Goal: Task Accomplishment & Management: Manage account settings

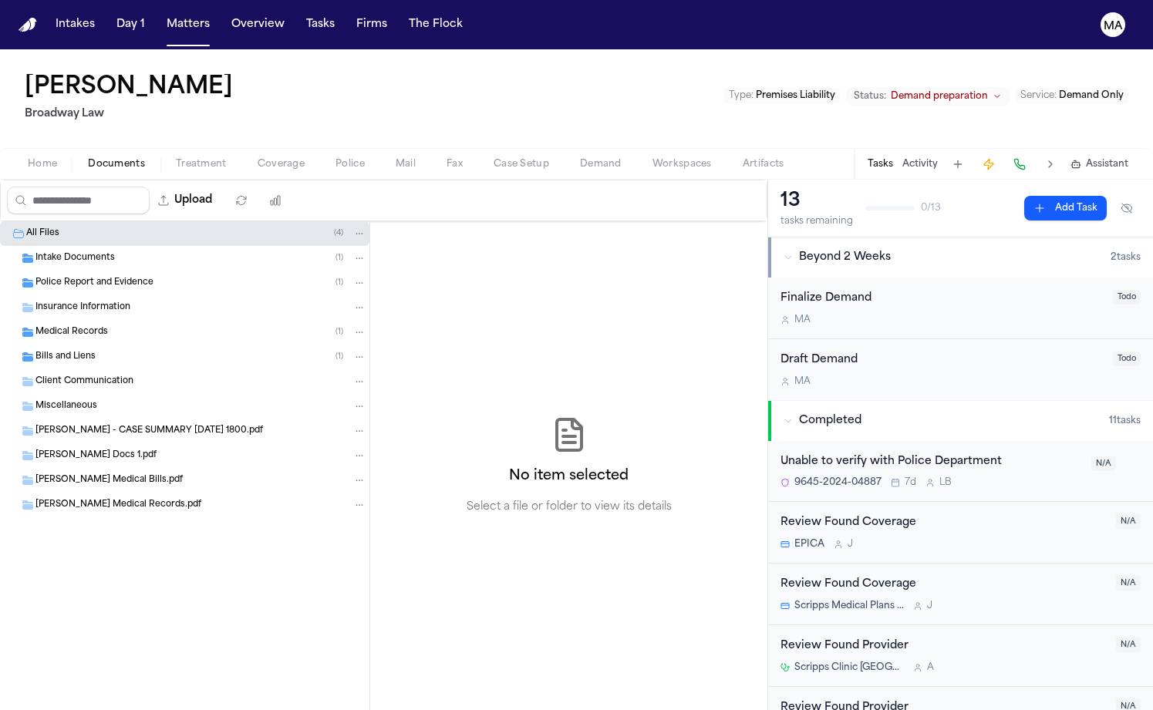
click at [416, 180] on div "Upload 0 files selected Move files Download files Delete files More actions Cle…" at bounding box center [383, 201] width 767 height 42
click at [580, 158] on span "Demand" at bounding box center [601, 164] width 42 height 12
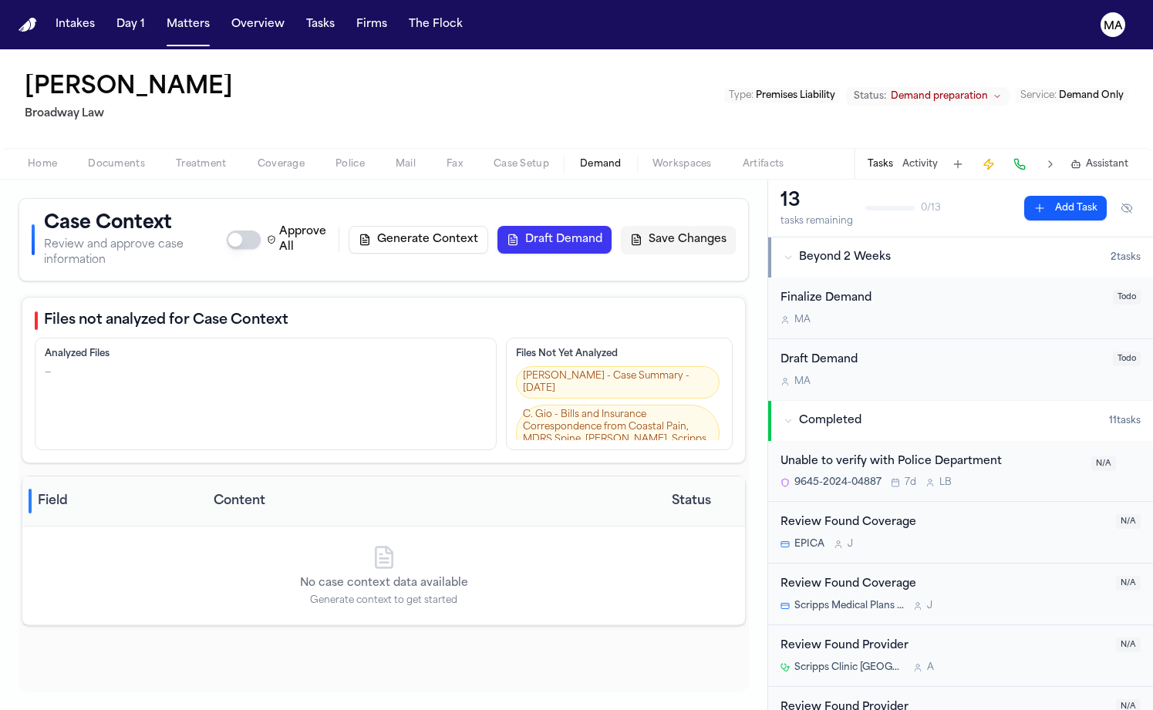
click at [488, 226] on button "Generate Context" at bounding box center [419, 240] width 140 height 28
click at [160, 13] on button "Matters" at bounding box center [188, 25] width 56 height 28
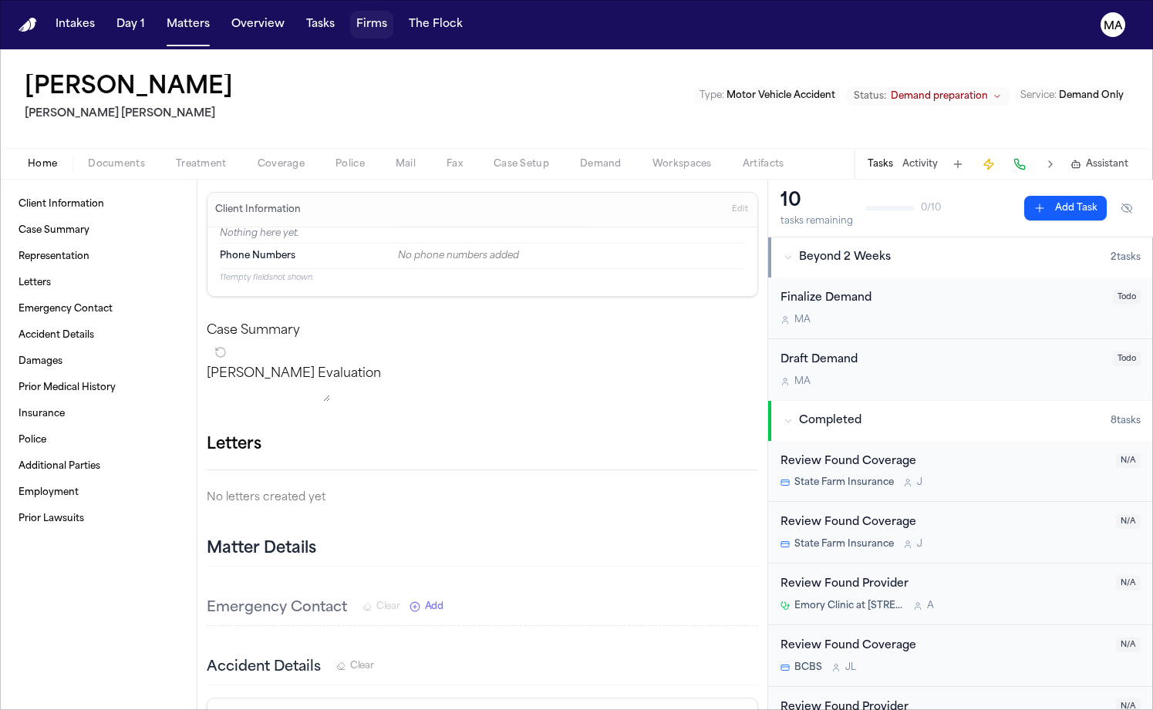
click at [350, 18] on button "Firms" at bounding box center [371, 25] width 43 height 28
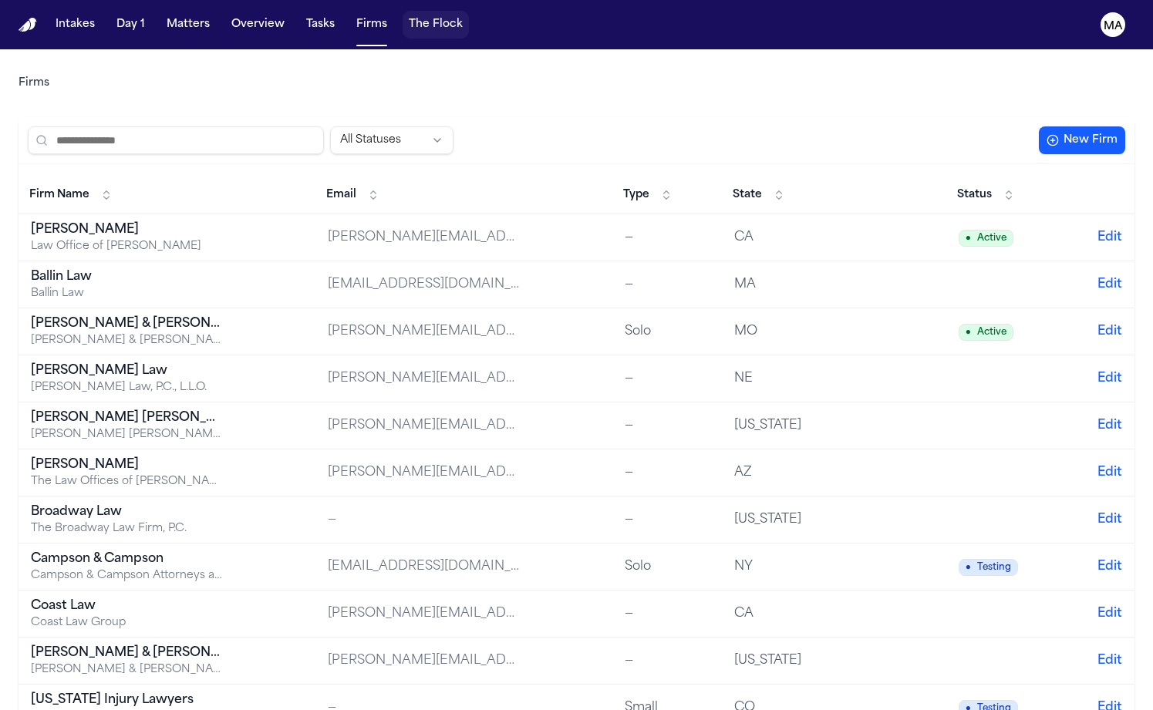
click at [403, 11] on button "The Flock" at bounding box center [436, 25] width 66 height 28
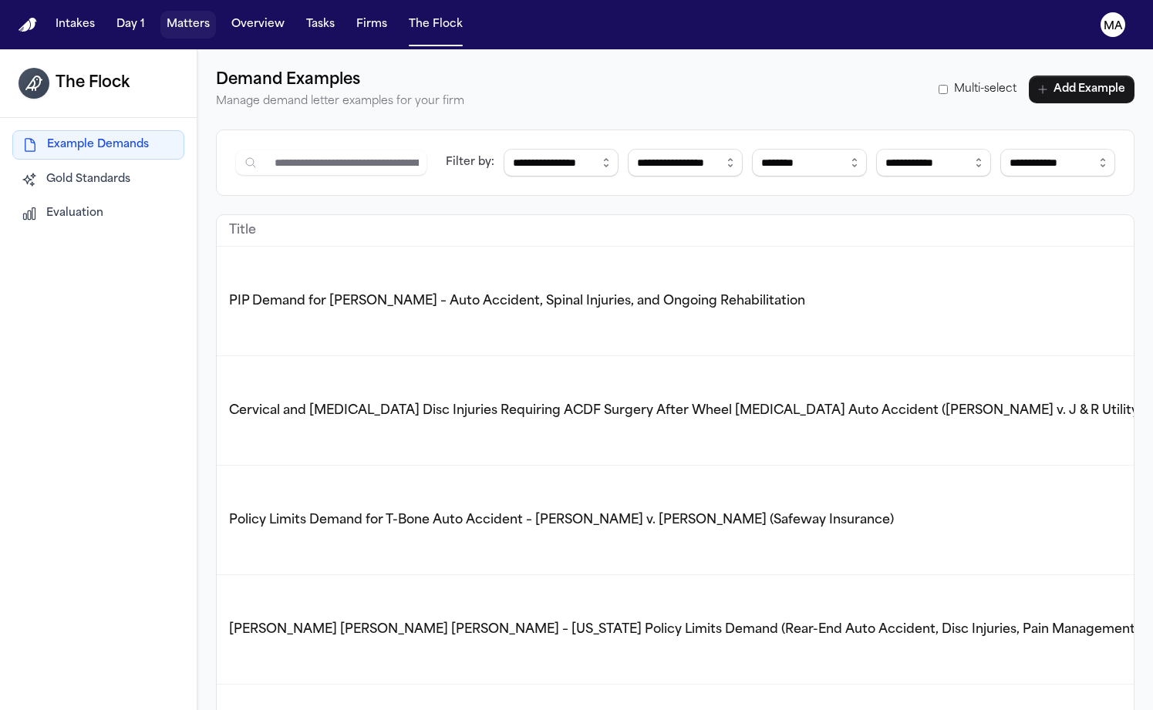
click at [160, 15] on button "Matters" at bounding box center [188, 25] width 56 height 28
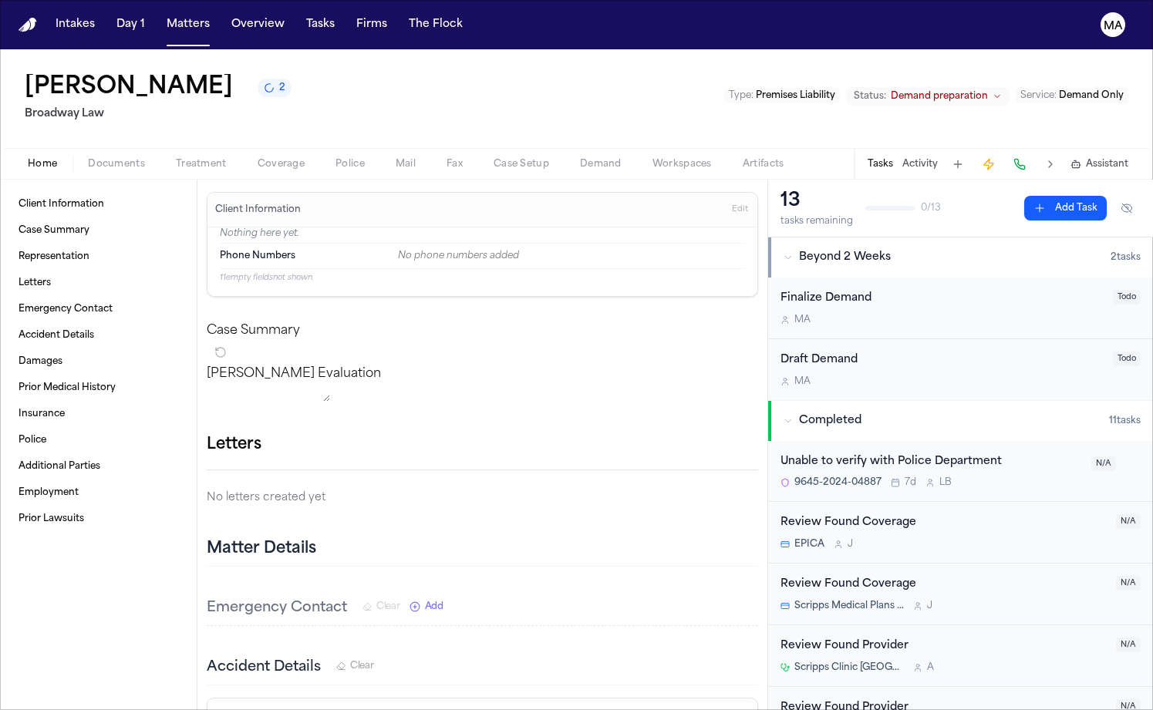
scroll to position [18, 0]
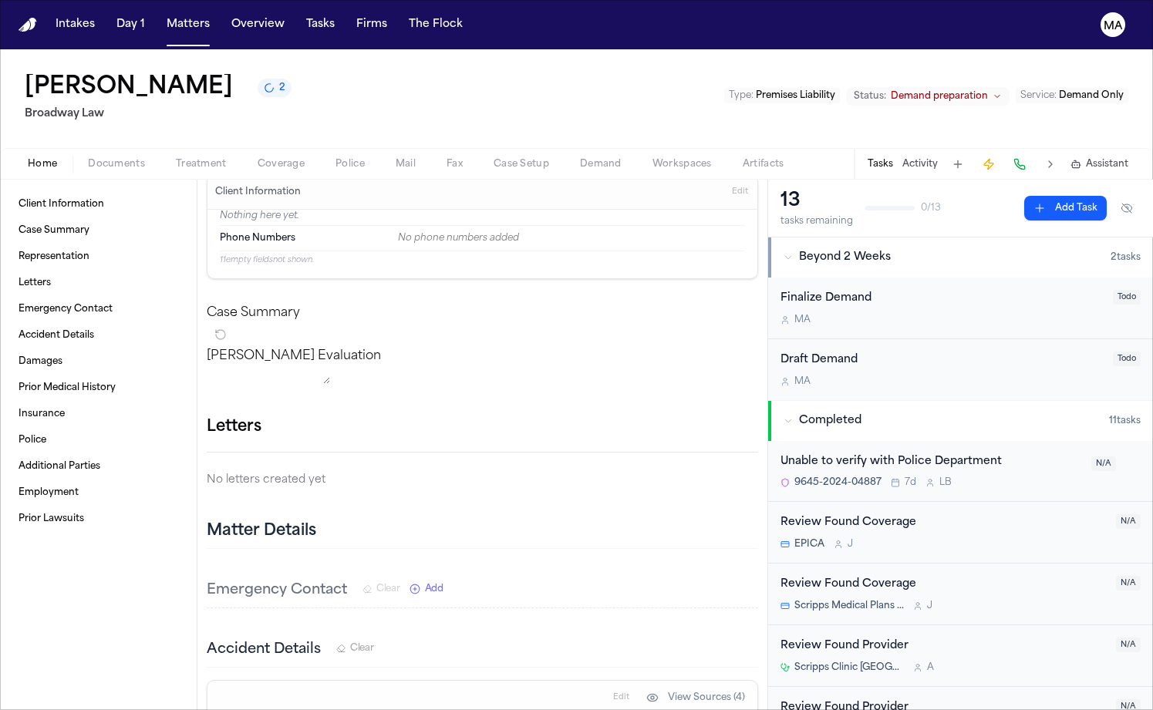
click at [88, 158] on span "Documents" at bounding box center [116, 164] width 57 height 12
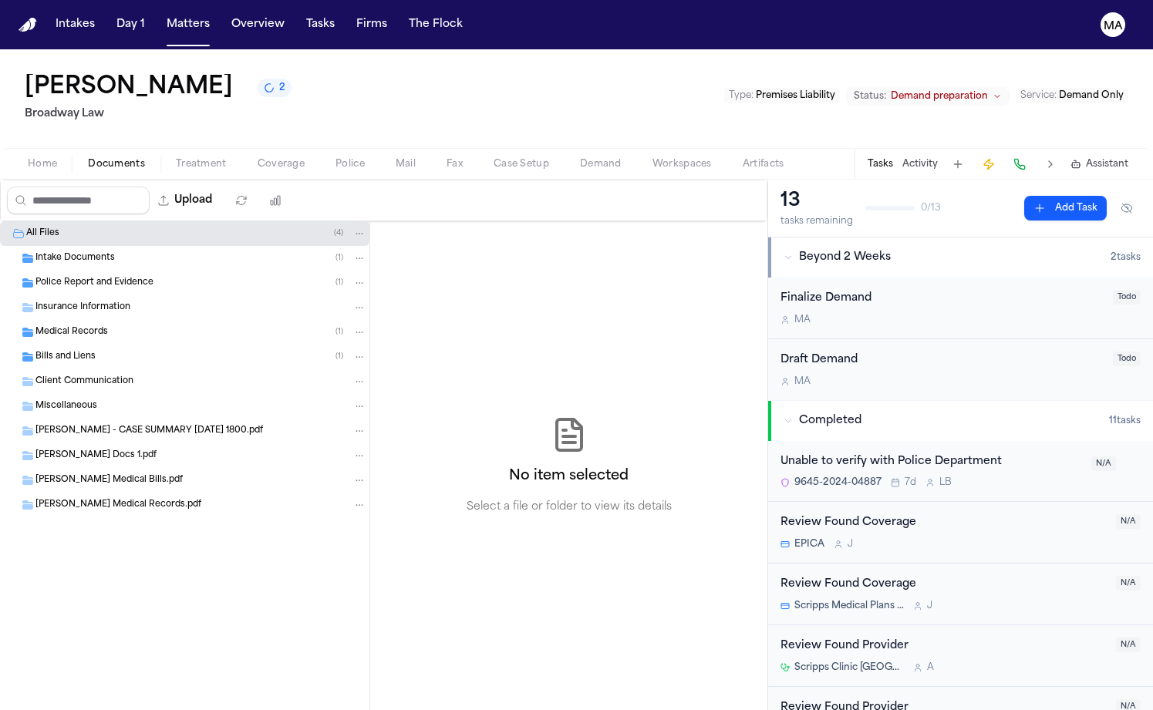
click at [176, 158] on span "Treatment" at bounding box center [201, 164] width 51 height 12
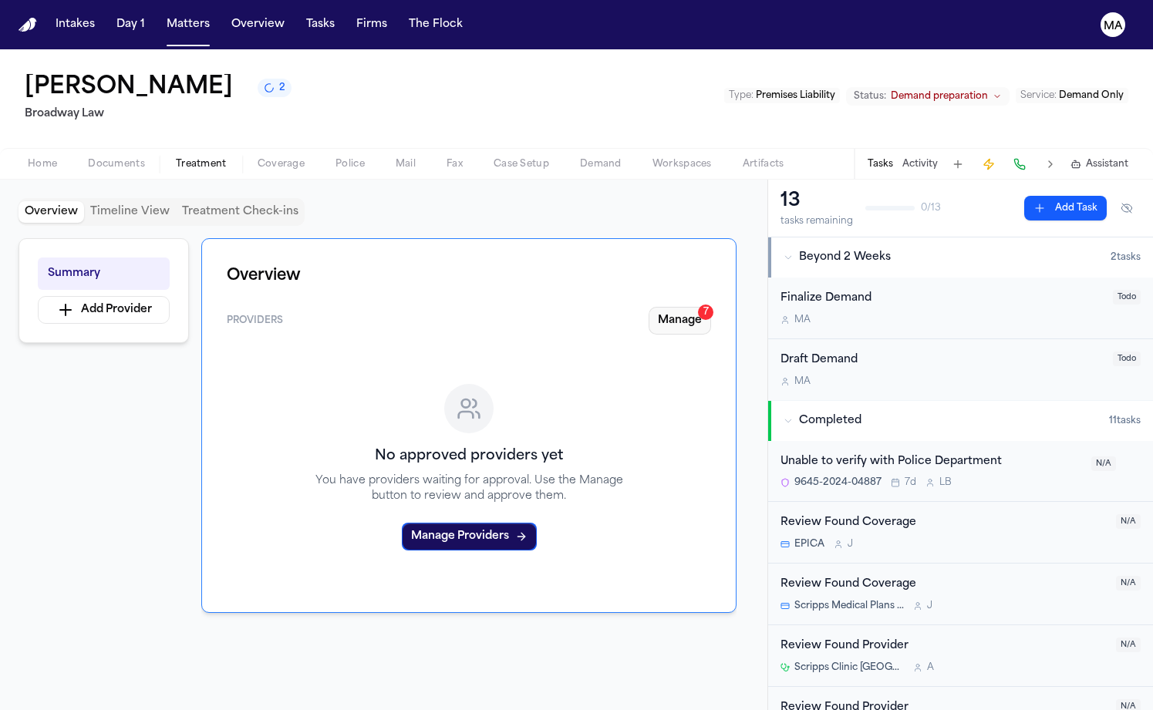
click at [711, 307] on button "Manage 7" at bounding box center [680, 321] width 62 height 28
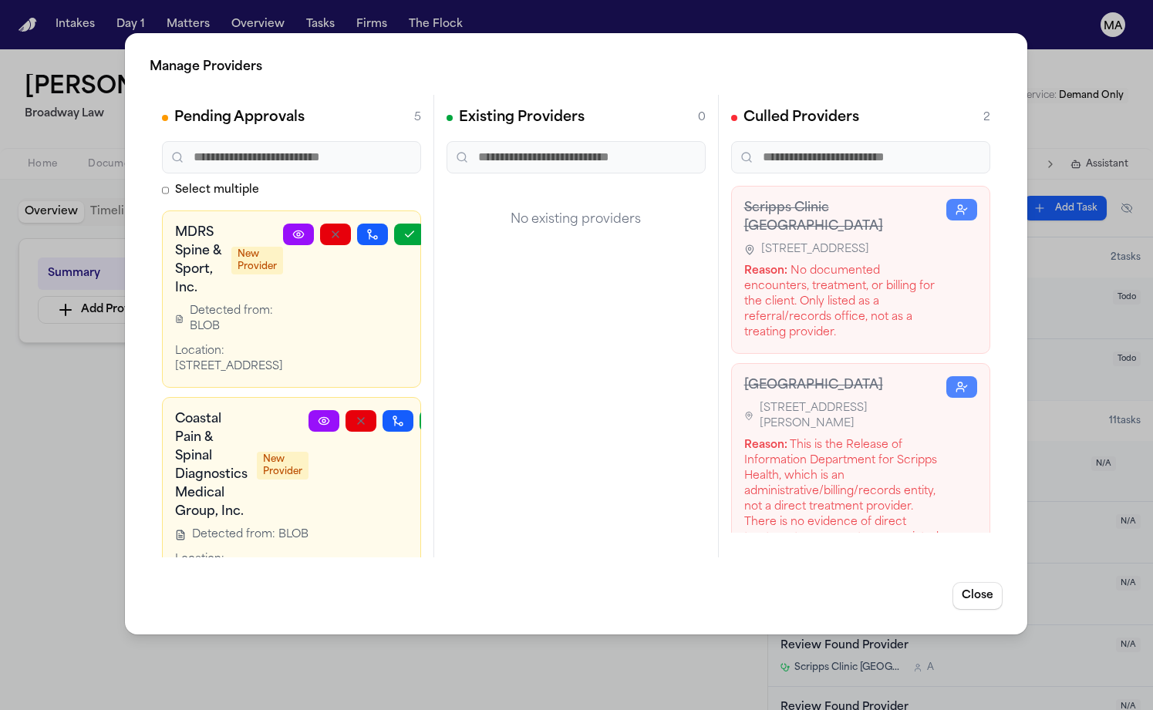
click at [464, 623] on icon "button" at bounding box center [470, 629] width 12 height 12
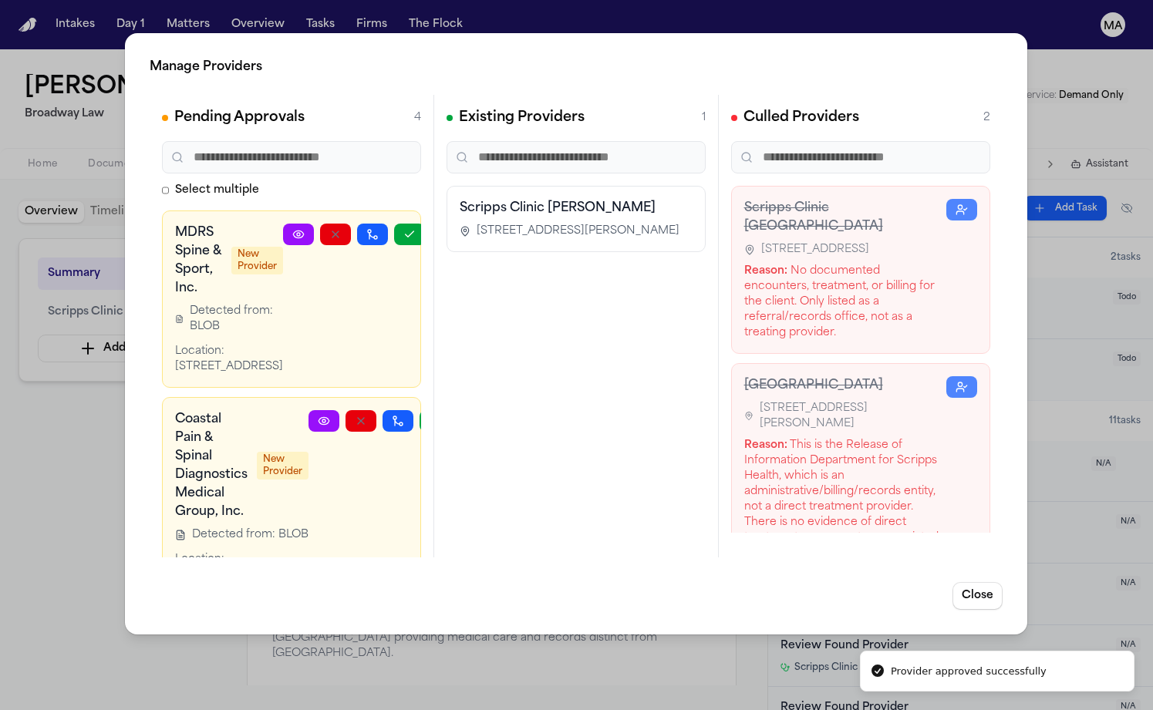
click at [467, 623] on icon "button" at bounding box center [473, 629] width 12 height 12
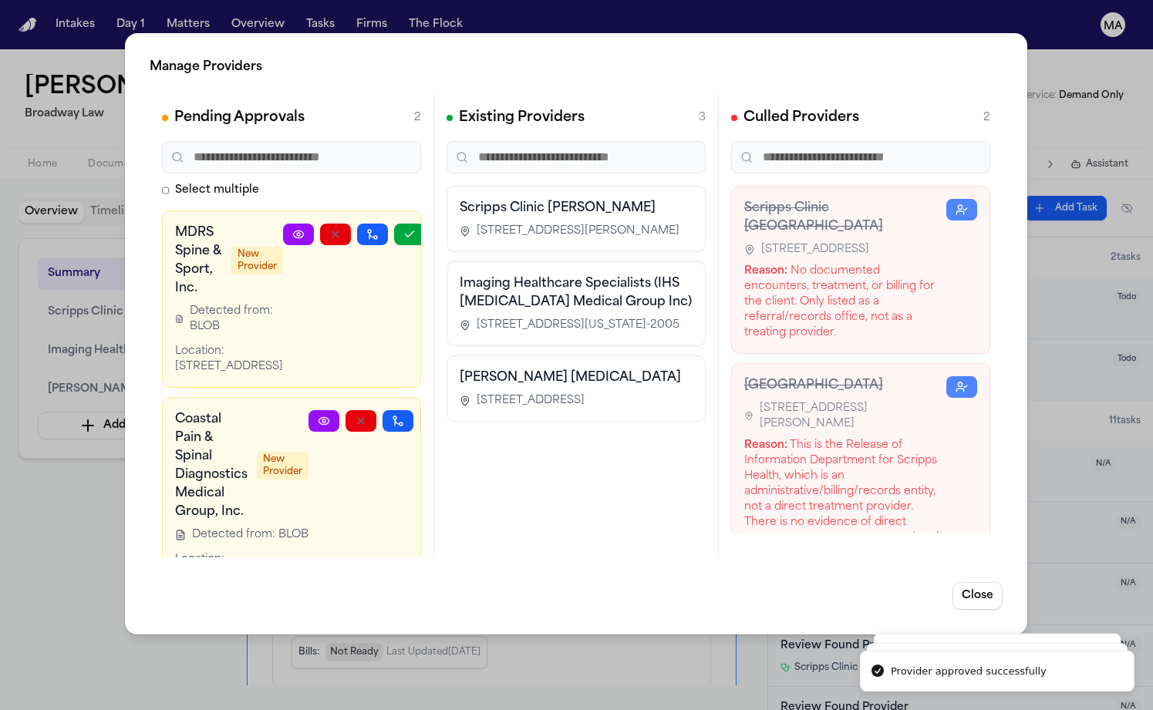
click at [431, 418] on icon "button" at bounding box center [435, 420] width 8 height 5
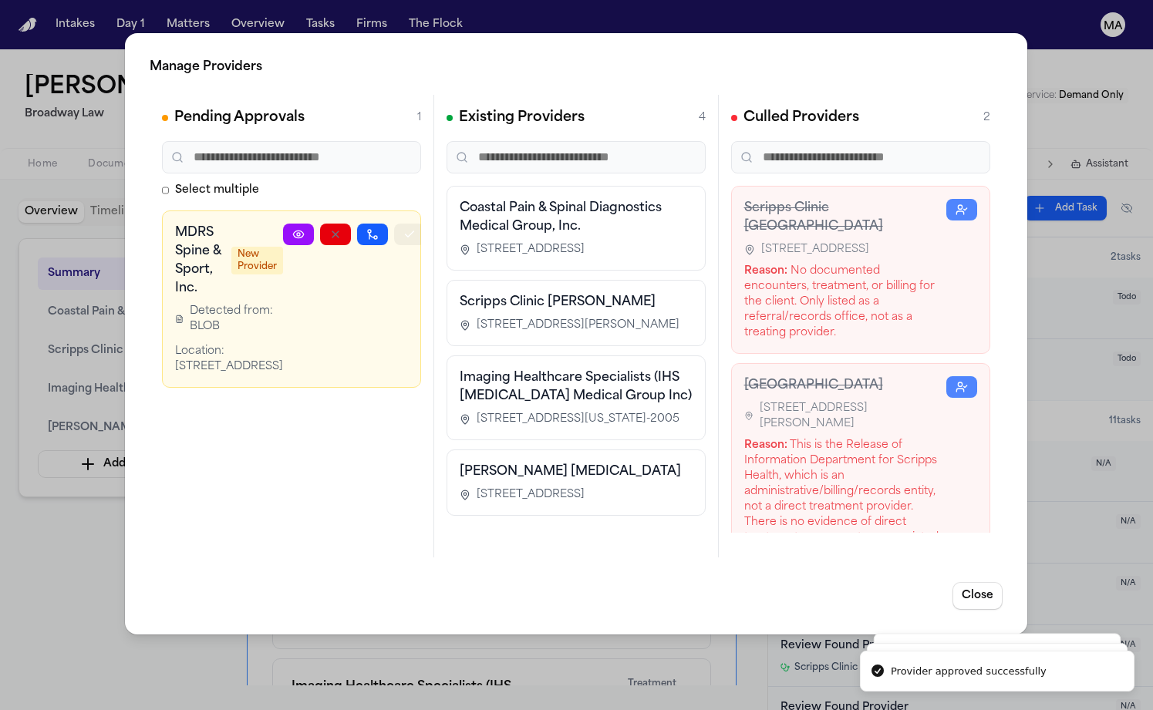
click at [407, 228] on icon "button" at bounding box center [409, 234] width 12 height 12
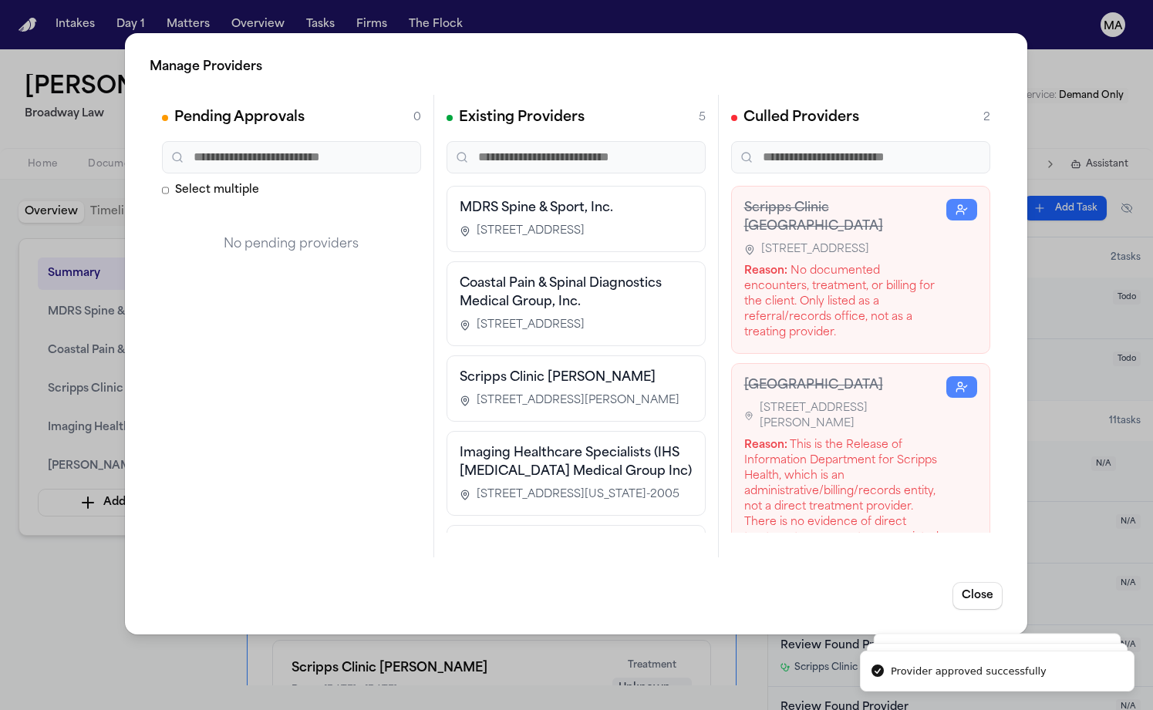
click at [46, 311] on div "Manage Providers Pending Approvals 0 Select multiple No pending providers Exist…" at bounding box center [576, 355] width 1153 height 710
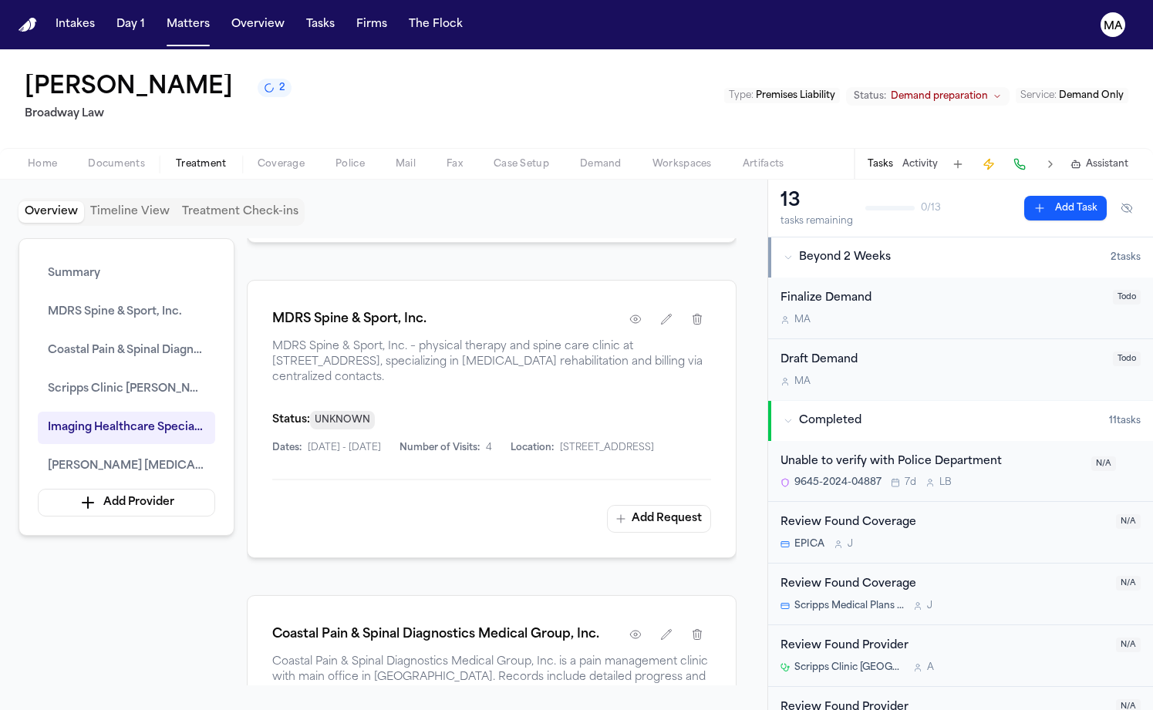
scroll to position [904, 0]
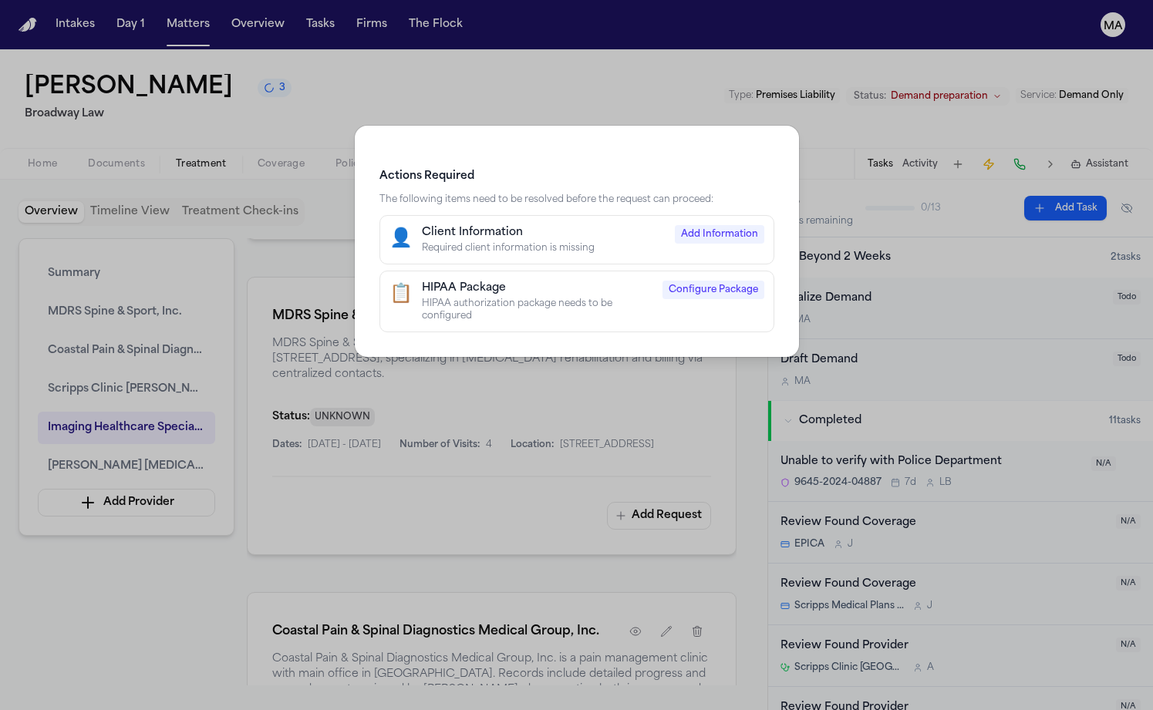
click at [548, 225] on div "Client Information" at bounding box center [544, 232] width 244 height 15
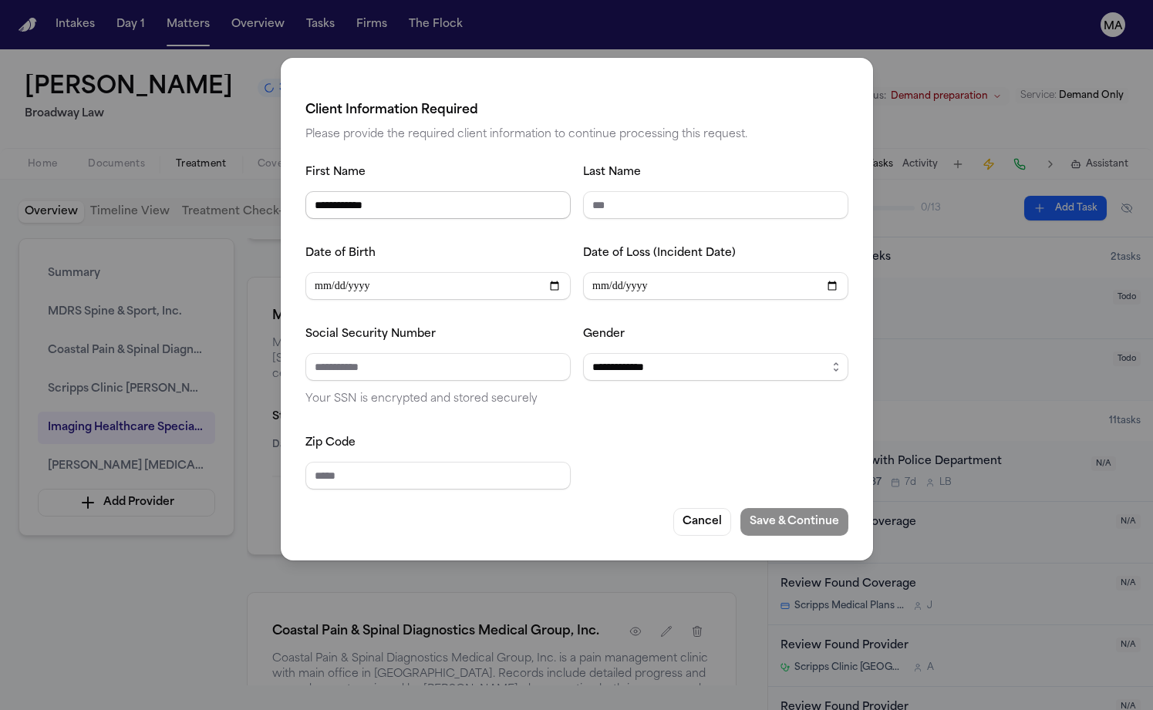
type input "**********"
type input "***"
click at [483, 272] on input "Date of Birth" at bounding box center [437, 286] width 265 height 28
click at [588, 306] on div "**********" at bounding box center [576, 326] width 543 height 327
click at [673, 508] on button "Cancel" at bounding box center [702, 522] width 58 height 28
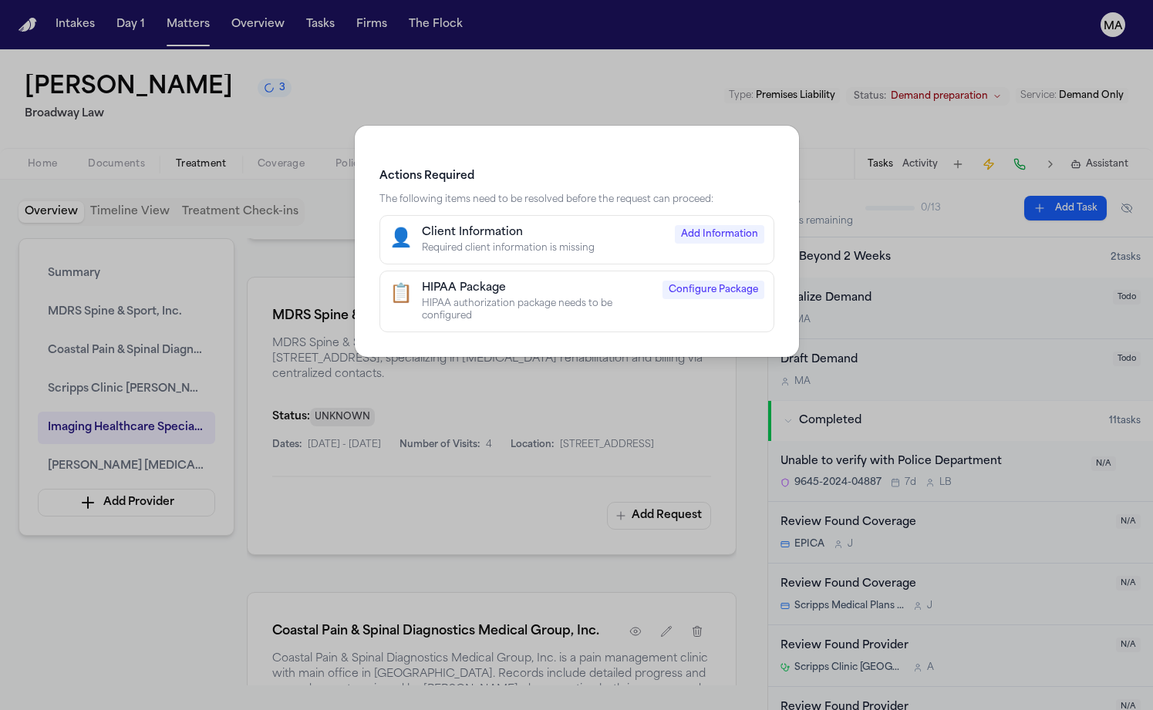
click at [541, 298] on div "HIPAA authorization package needs to be configured" at bounding box center [537, 310] width 231 height 25
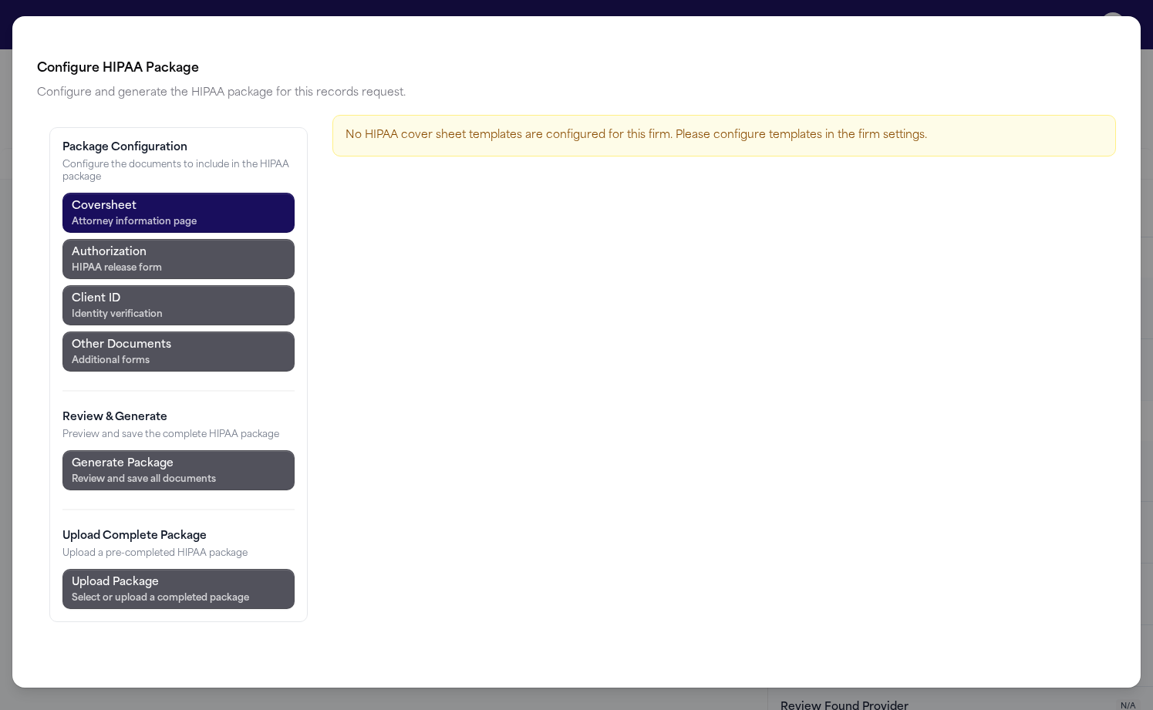
click at [1012, 5] on div "Configure HIPAA Package Configure and generate the HIPAA package for this recor…" at bounding box center [576, 355] width 1153 height 710
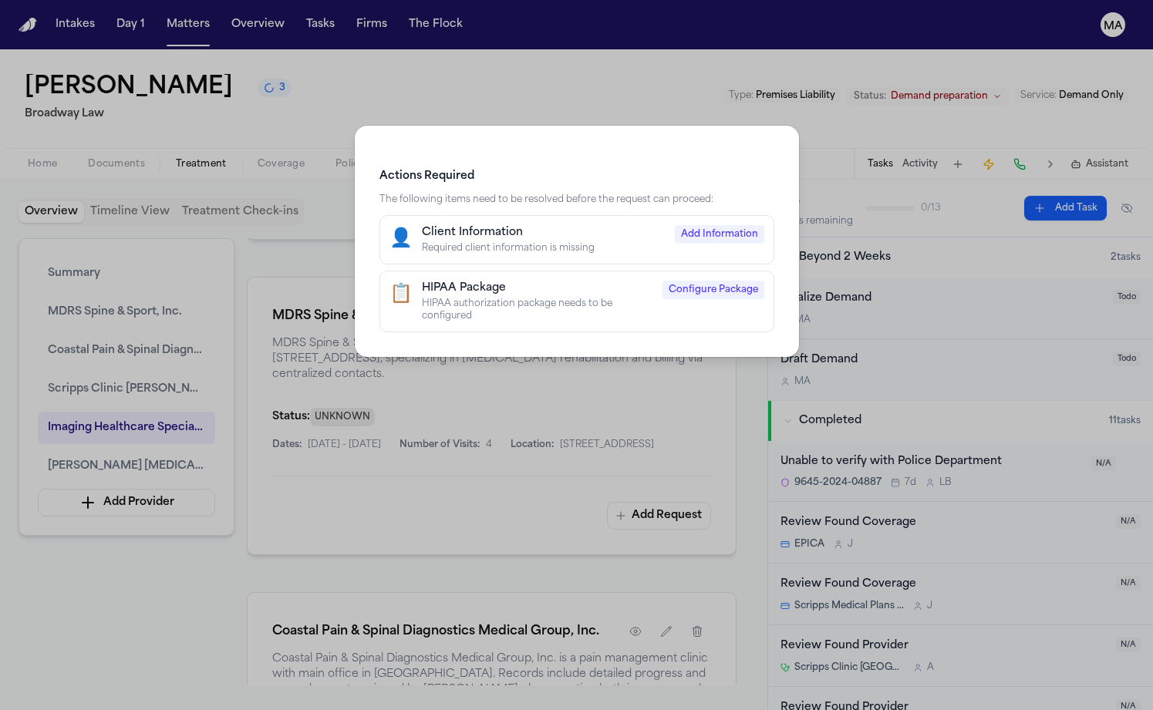
click at [720, 93] on div "Actions Required The following items need to be resolved before the request can…" at bounding box center [576, 355] width 1153 height 710
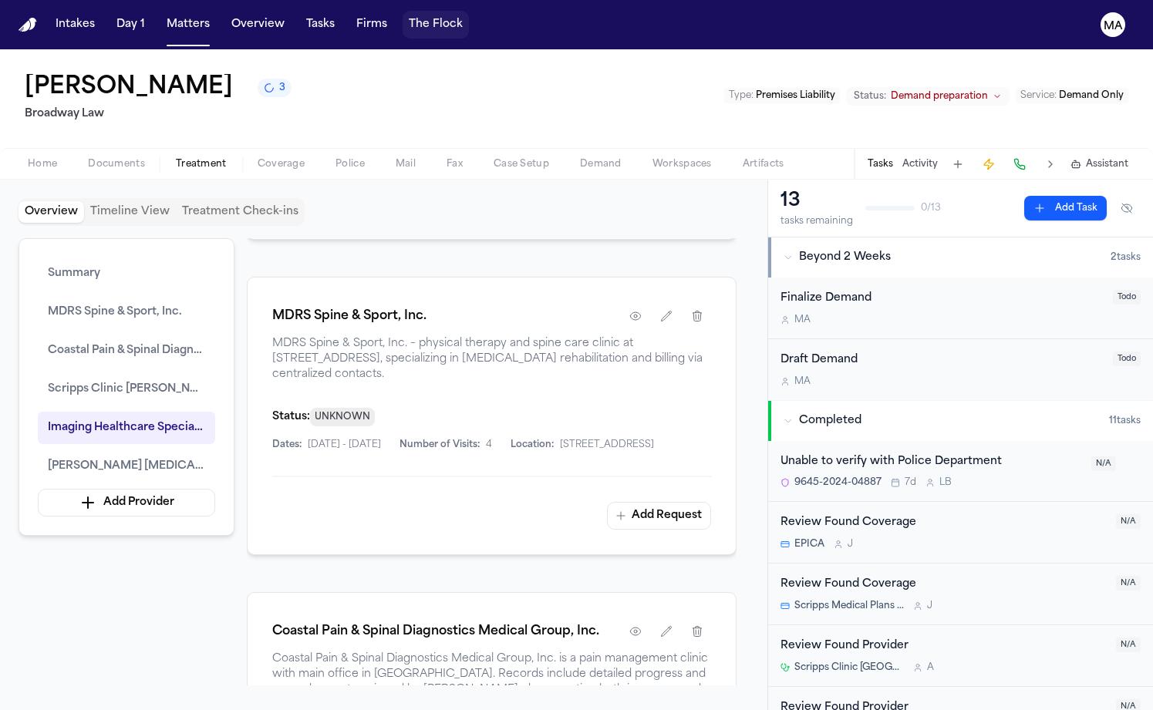
click at [403, 12] on button "The Flock" at bounding box center [436, 25] width 66 height 28
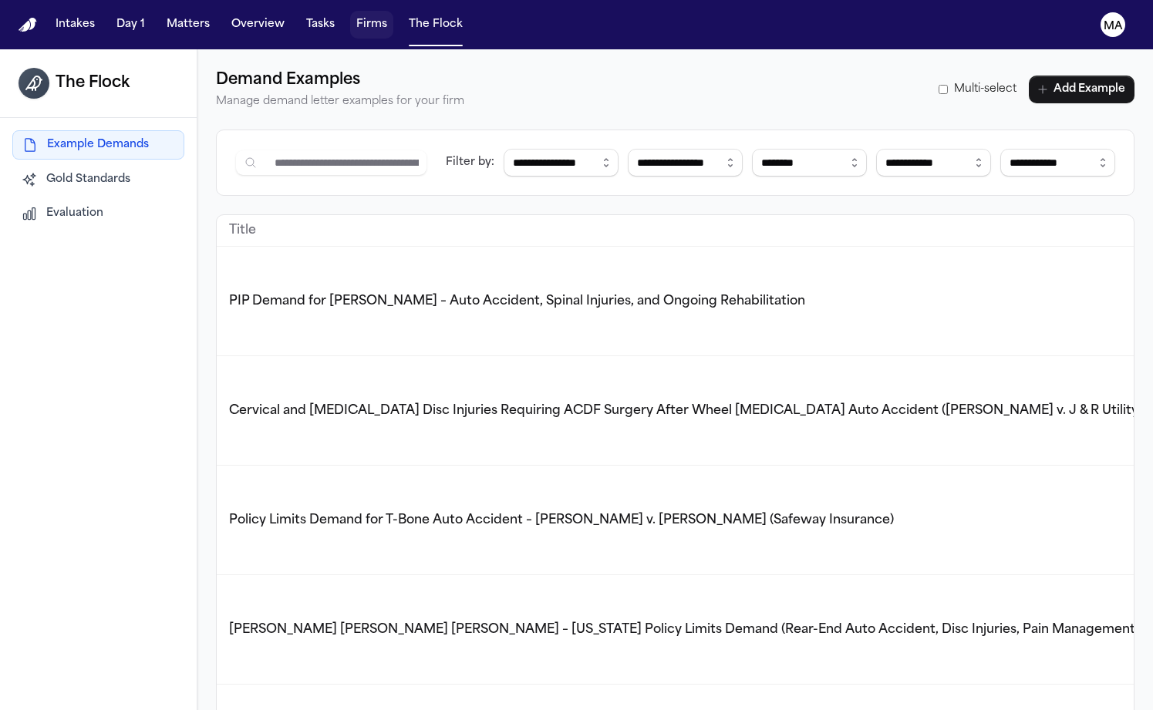
click at [350, 15] on button "Firms" at bounding box center [371, 25] width 43 height 28
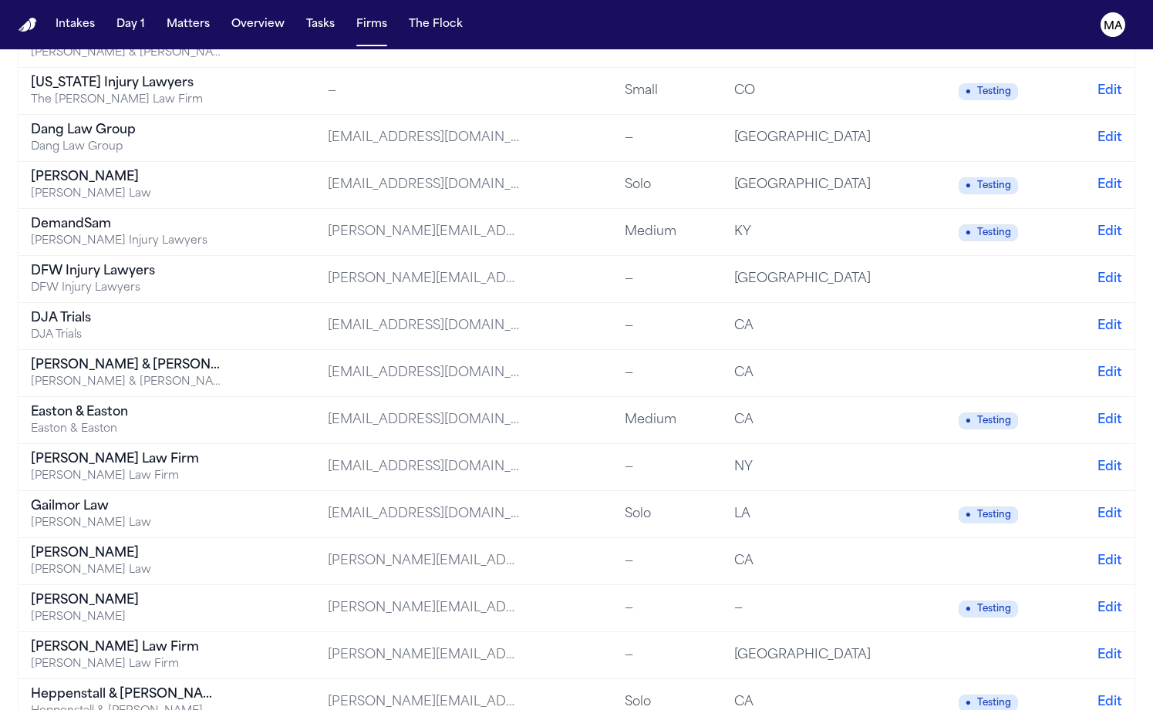
scroll to position [652, 0]
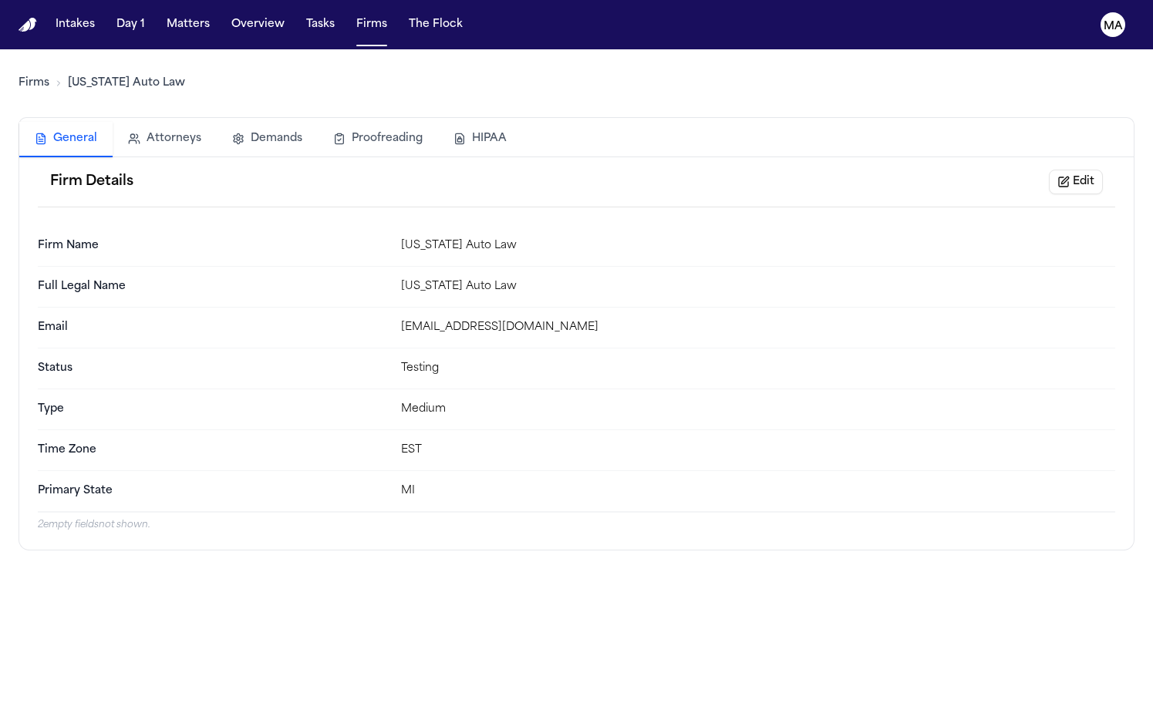
click at [438, 122] on button "HIPAA" at bounding box center [480, 139] width 84 height 34
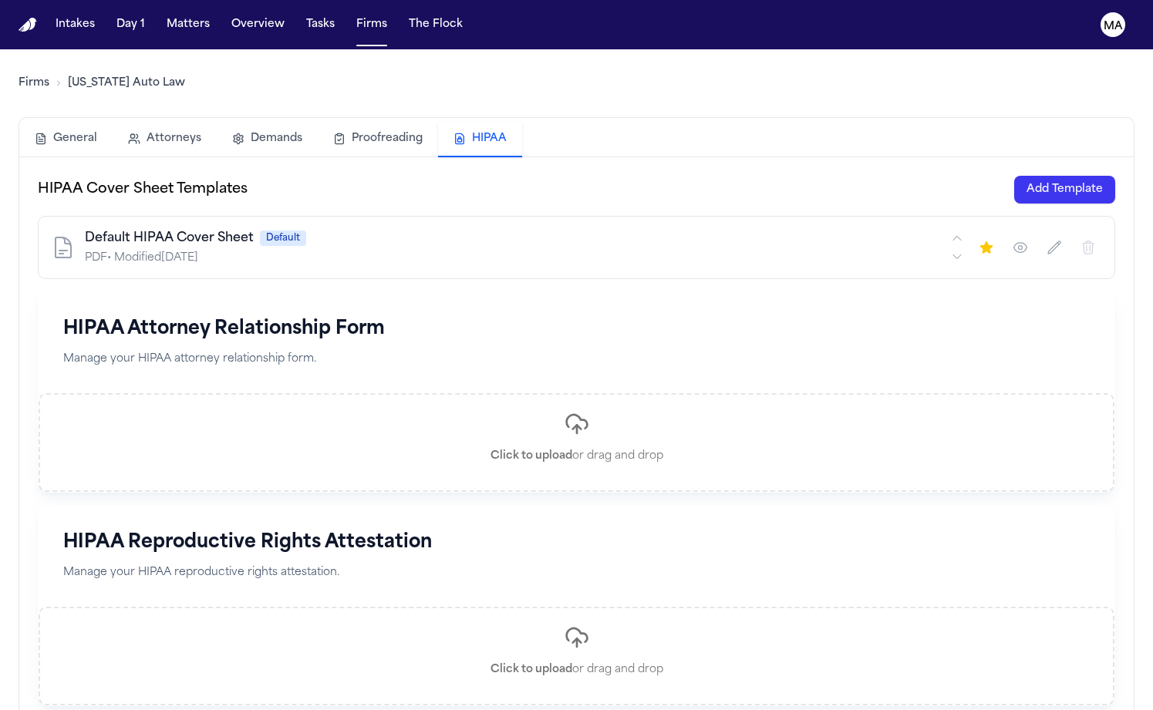
click at [586, 216] on div "Default HIPAA Cover Sheet Default PDF • Modified [DATE]" at bounding box center [576, 247] width 1077 height 63
click at [1028, 240] on icon "button" at bounding box center [1020, 247] width 15 height 15
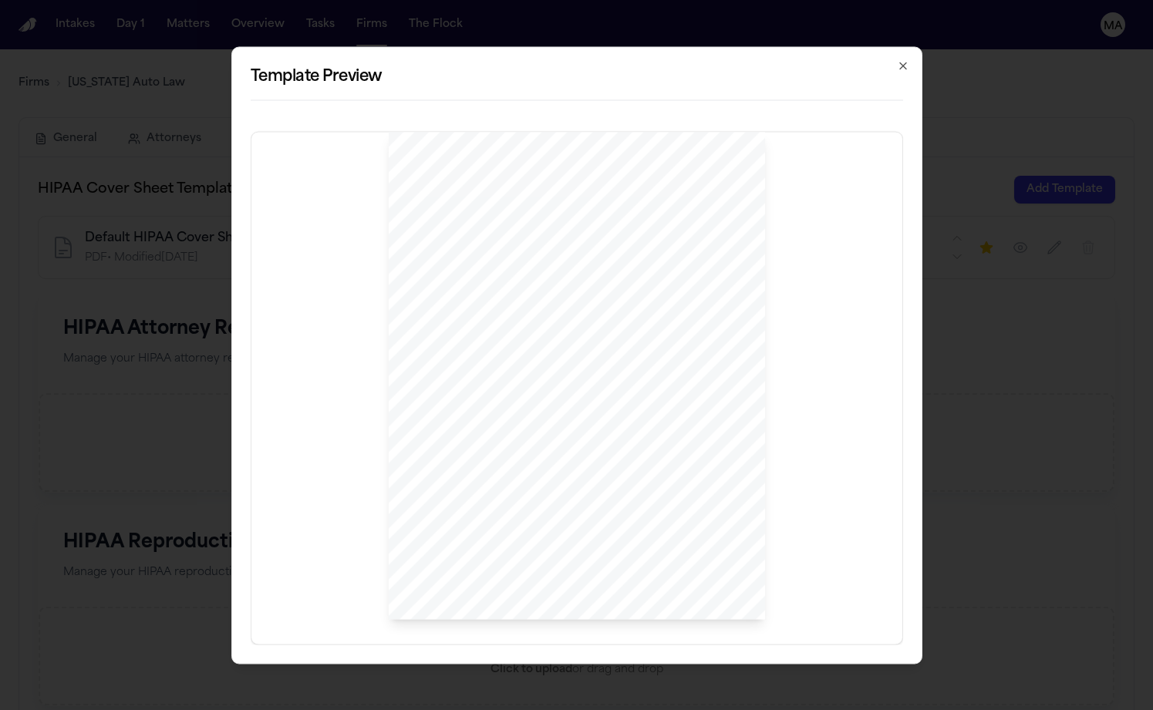
click at [897, 72] on icon "button" at bounding box center [903, 65] width 12 height 12
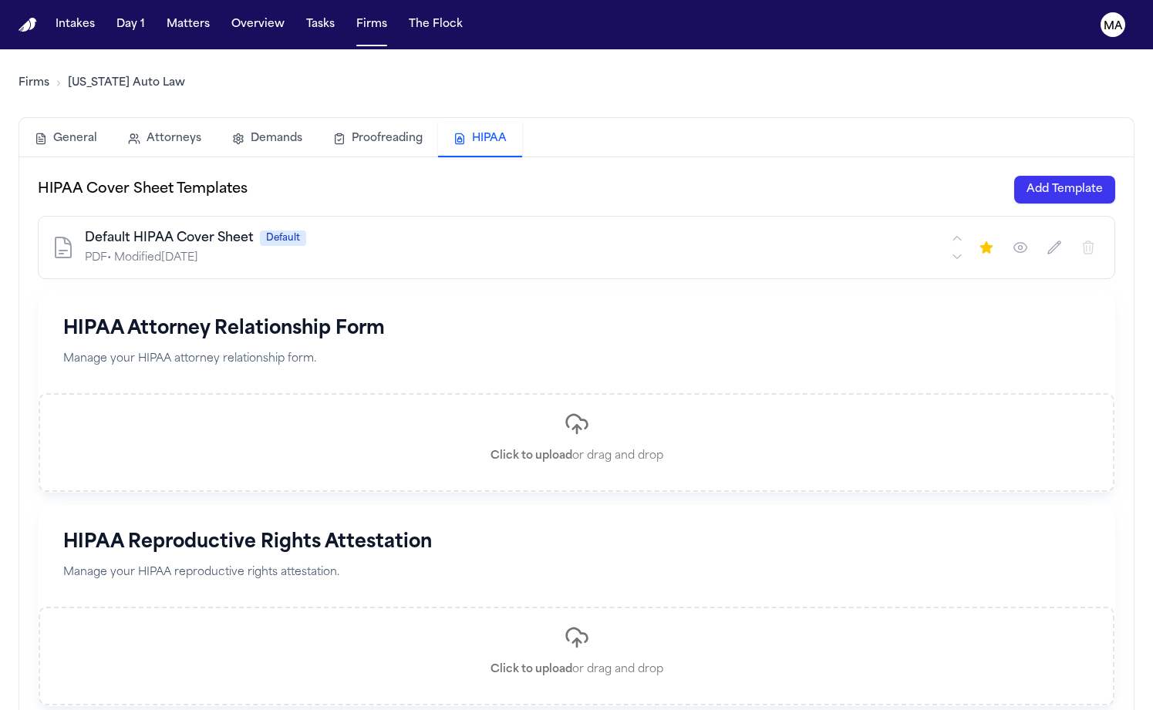
click at [1062, 240] on icon "button" at bounding box center [1053, 247] width 15 height 15
drag, startPoint x: 153, startPoint y: 151, endPoint x: -2, endPoint y: 140, distance: 155.4
click at [0, 140] on html "**********" at bounding box center [576, 355] width 1153 height 710
type input "**********"
click at [338, 235] on button "Save" at bounding box center [360, 247] width 45 height 25
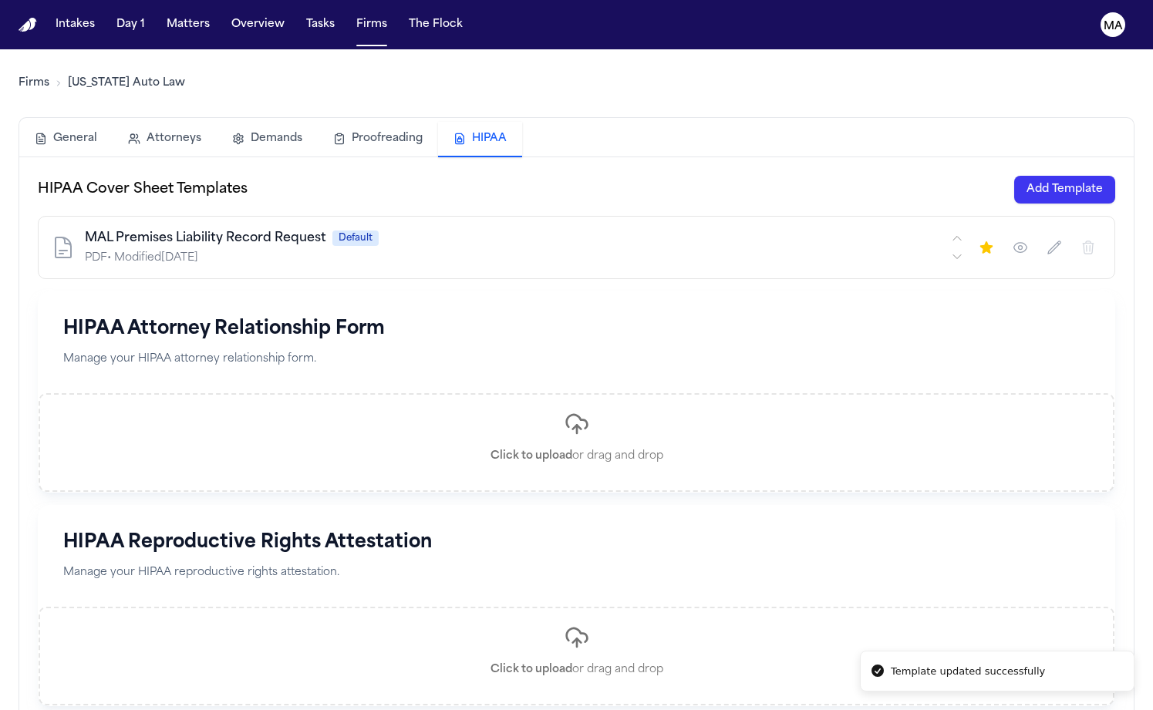
click at [1062, 240] on icon "button" at bounding box center [1053, 247] width 15 height 15
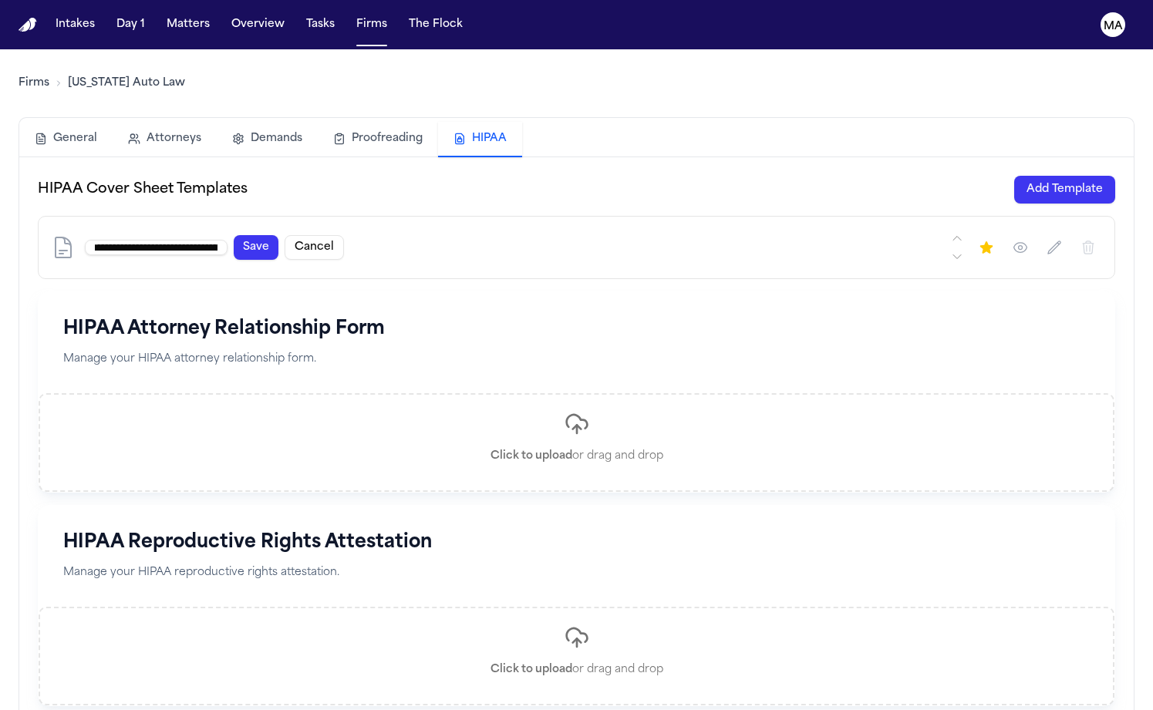
type input "**********"
click at [234, 235] on button "Save" at bounding box center [256, 247] width 45 height 25
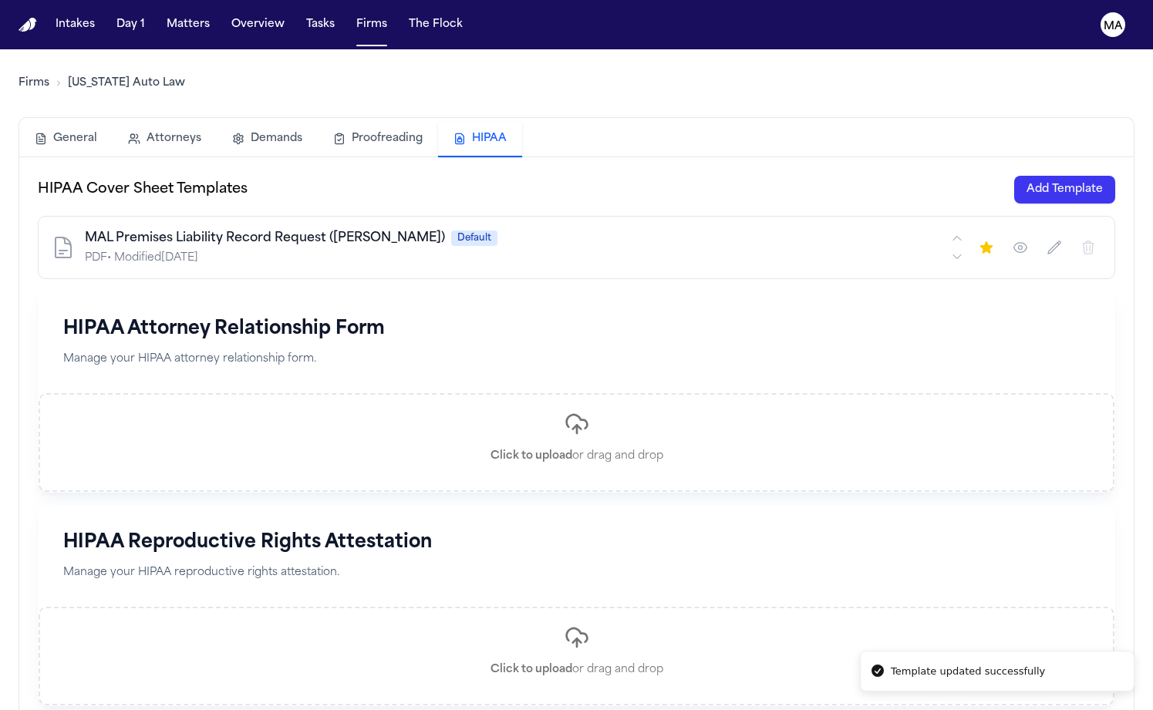
click at [1034, 234] on button "button" at bounding box center [1020, 248] width 28 height 28
click at [173, 393] on div "Click to upload or drag and drop" at bounding box center [577, 442] width 1076 height 99
click at [322, 292] on div "HIPAA Attorney Relationship Form Manage your HIPAA attorney relationship form." at bounding box center [577, 342] width 1076 height 101
click at [298, 292] on div "HIPAA Attorney Relationship Form Manage your HIPAA attorney relationship form." at bounding box center [577, 342] width 1076 height 101
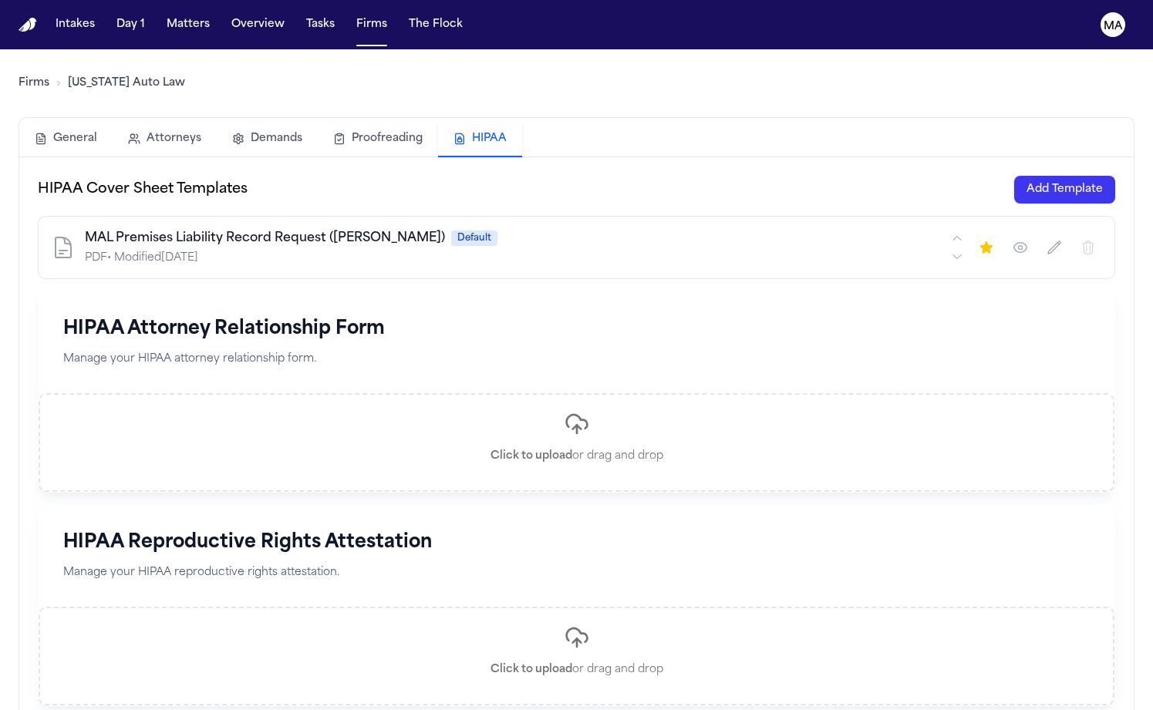
click at [187, 229] on span "MAL Premises Liability Record Request ([PERSON_NAME])" at bounding box center [265, 238] width 360 height 19
click at [1068, 234] on button "button" at bounding box center [1054, 248] width 28 height 28
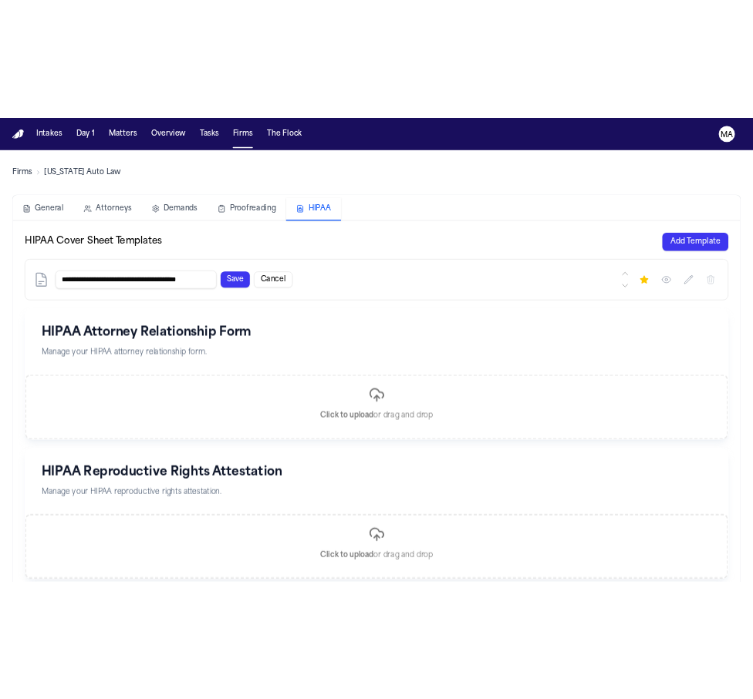
scroll to position [0, 32]
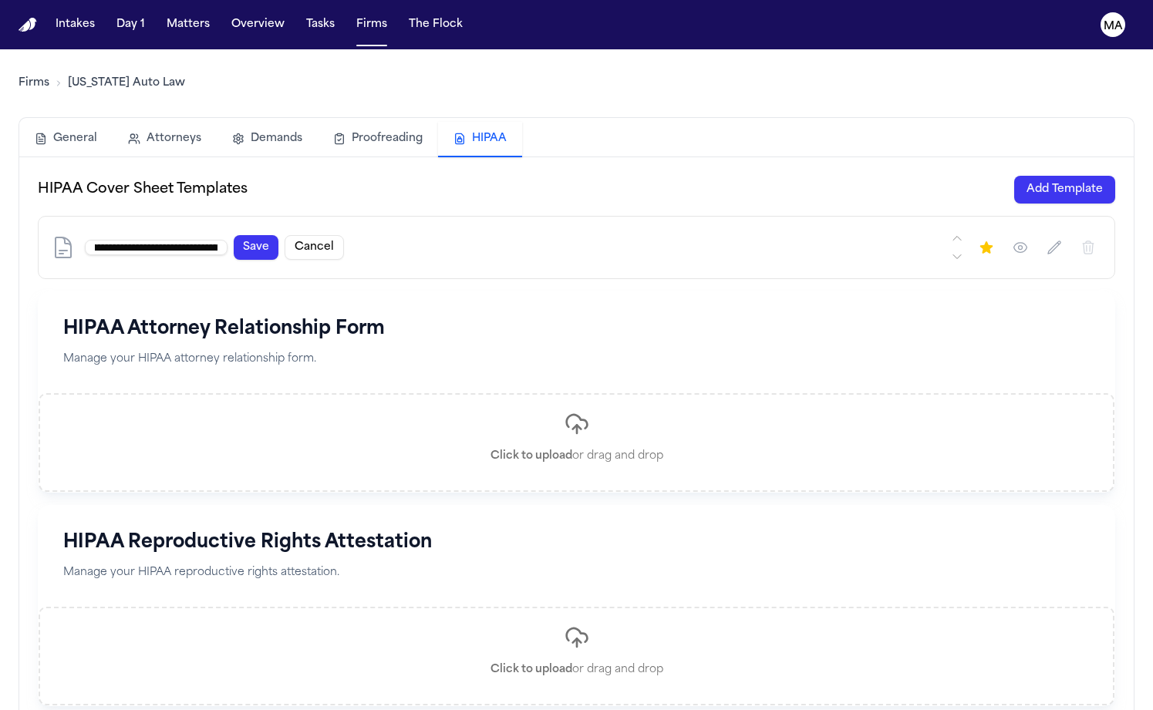
click at [1028, 240] on icon "button" at bounding box center [1020, 247] width 15 height 15
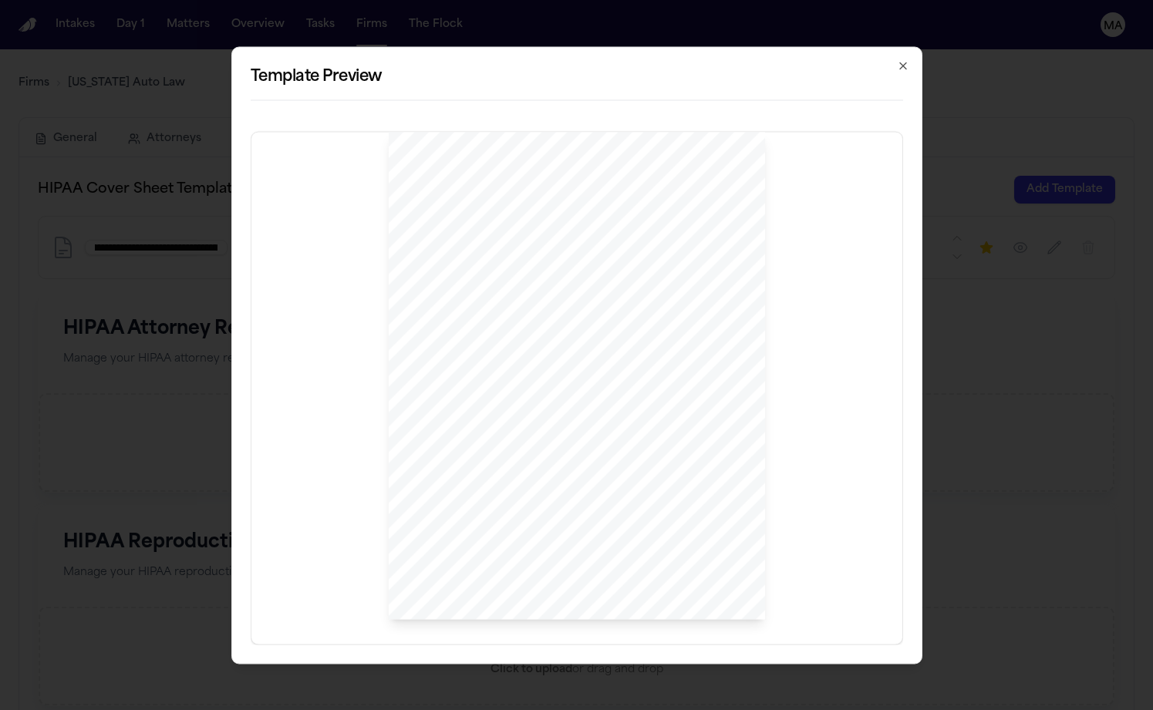
click at [536, 397] on div "[DOMAIN_NAME] Offices [GEOGRAPHIC_DATA] [GEOGRAPHIC_DATA] SENT FIRST CLASS MAIL…" at bounding box center [577, 376] width 377 height 488
click at [900, 69] on icon "button" at bounding box center [903, 65] width 6 height 6
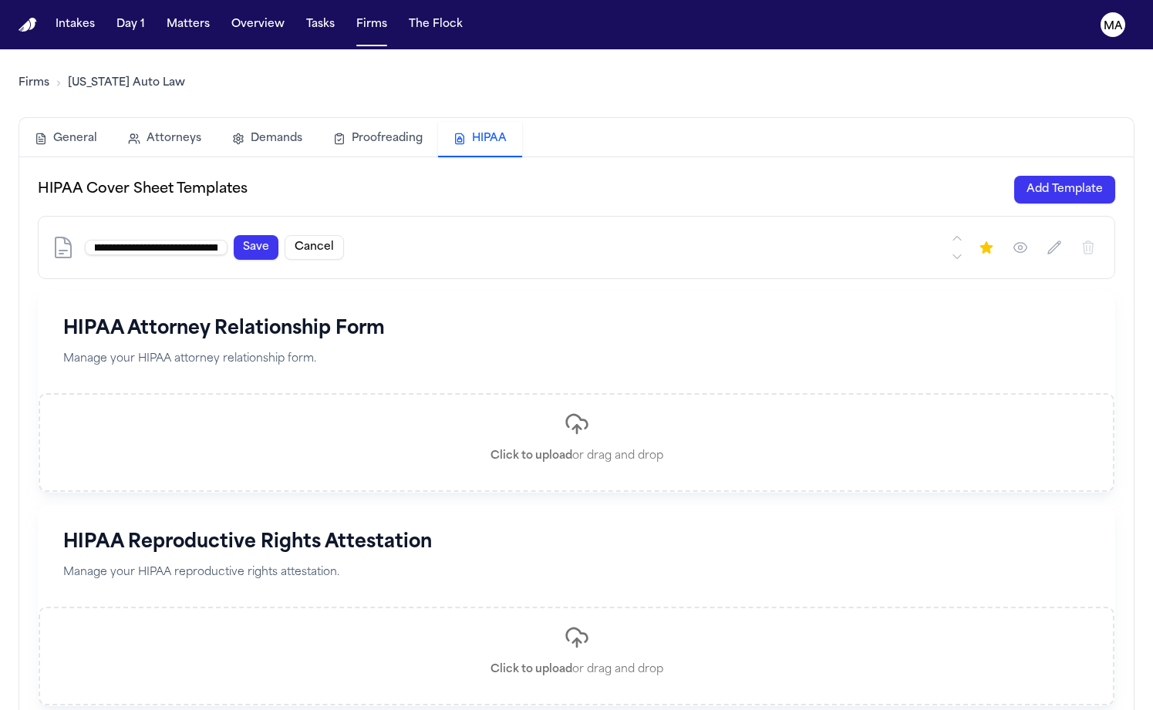
click at [234, 235] on button "Save" at bounding box center [256, 247] width 45 height 25
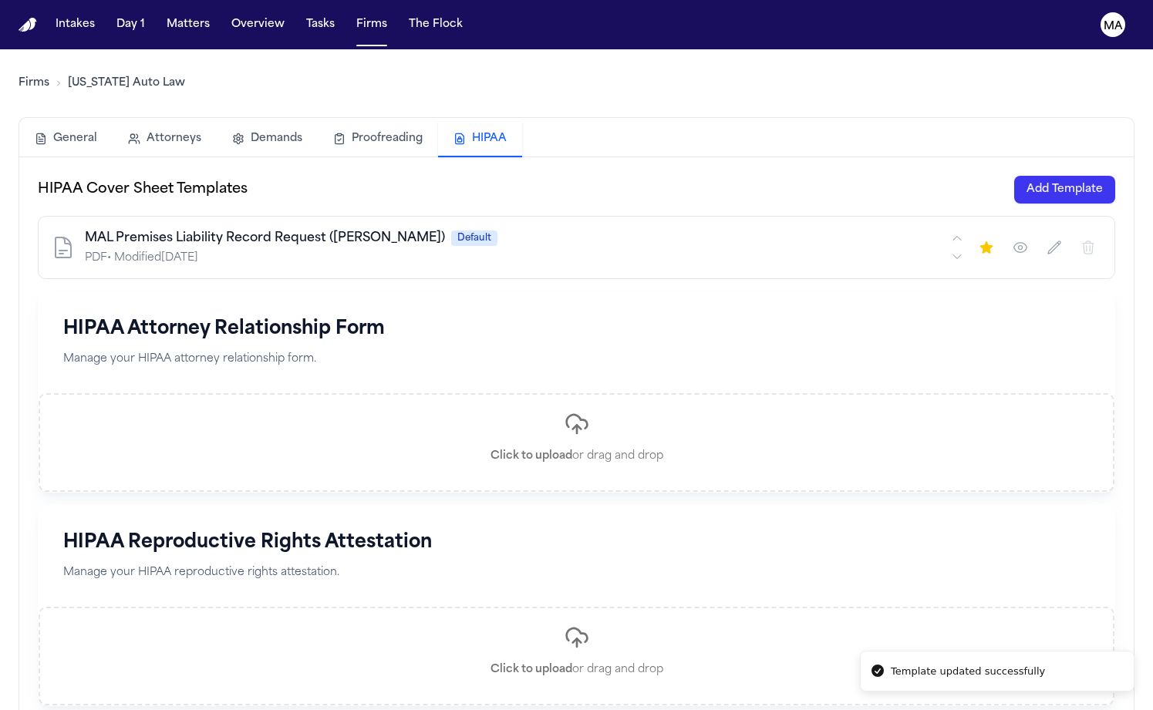
click at [370, 317] on h1 "HIPAA Attorney Relationship Form" at bounding box center [576, 329] width 1026 height 25
click at [247, 176] on div "HIPAA Cover Sheet Templates Add Template MAL Premises Liability Record Request …" at bounding box center [576, 441] width 1077 height 531
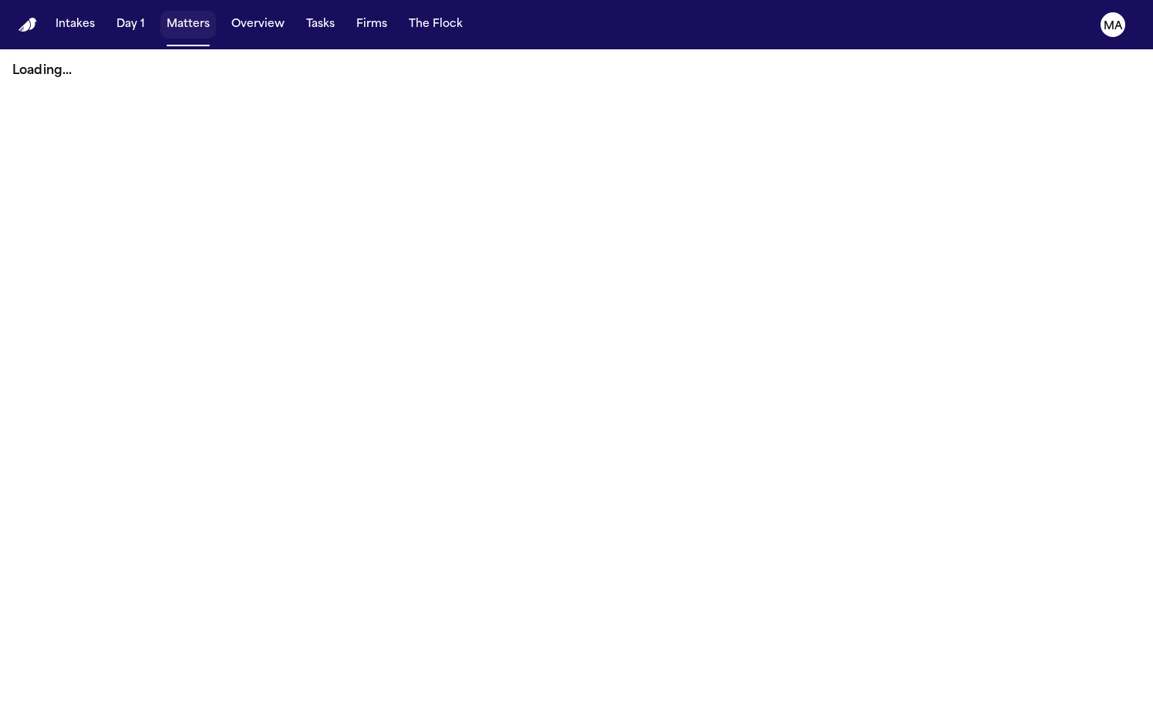
click at [160, 15] on button "Matters" at bounding box center [188, 25] width 56 height 28
click at [160, 11] on button "Matters" at bounding box center [188, 25] width 56 height 28
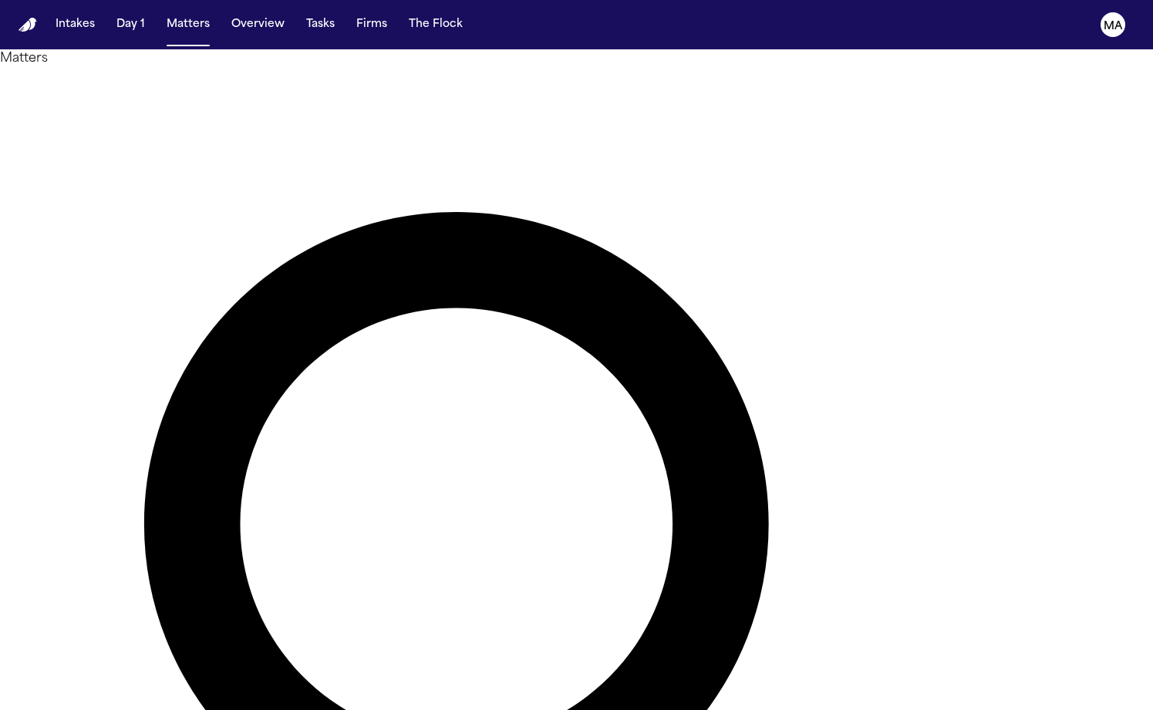
click at [905, 709] on div at bounding box center [576, 710] width 1153 height 0
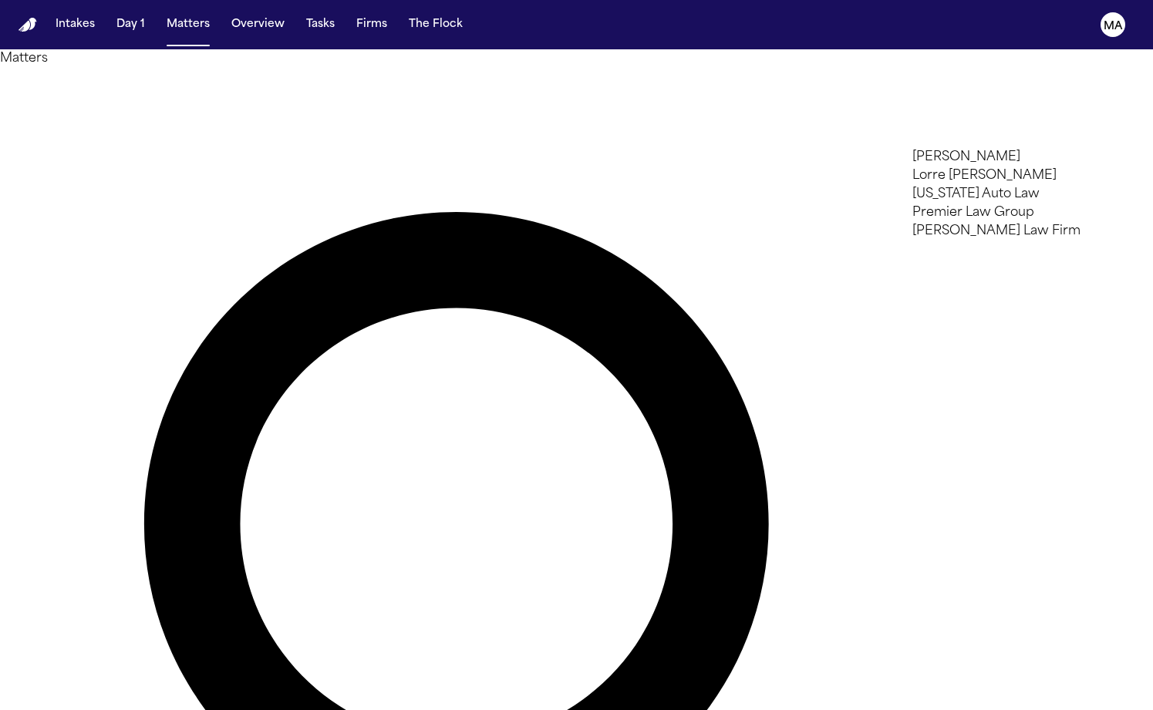
type input "***"
type input "*"
type input "****"
click at [1034, 165] on li "[US_STATE] Auto Law" at bounding box center [1021, 157] width 219 height 19
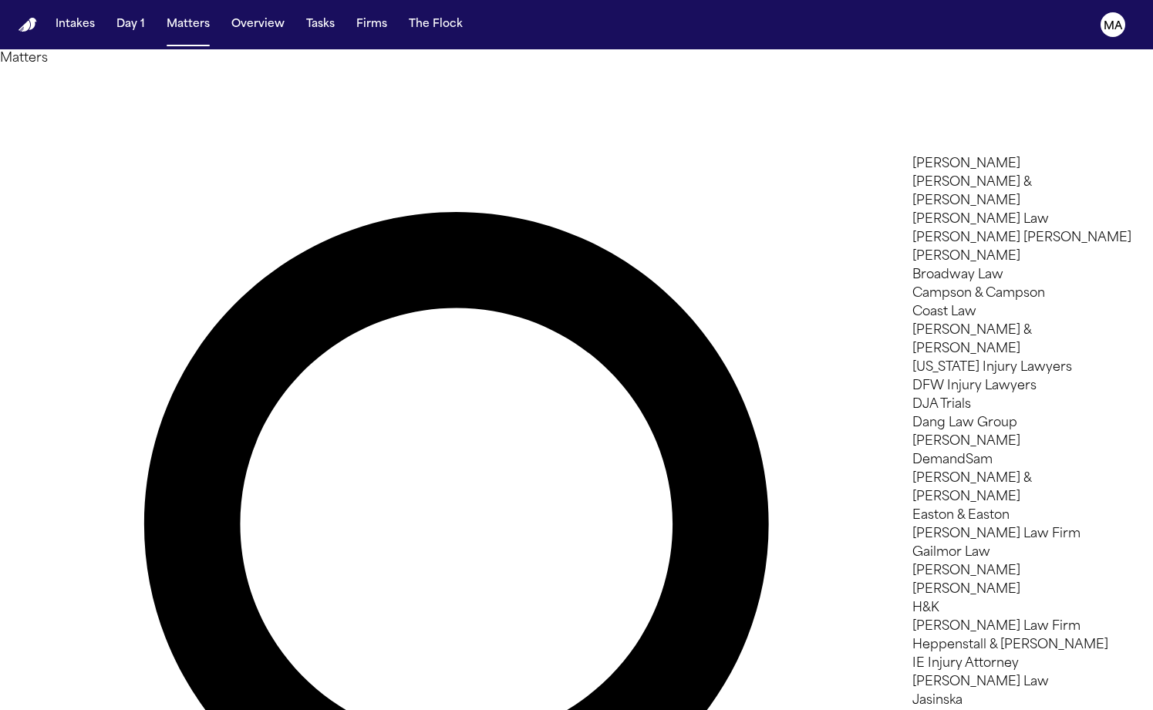
scroll to position [436, 0]
click at [634, 709] on div at bounding box center [576, 710] width 1153 height 0
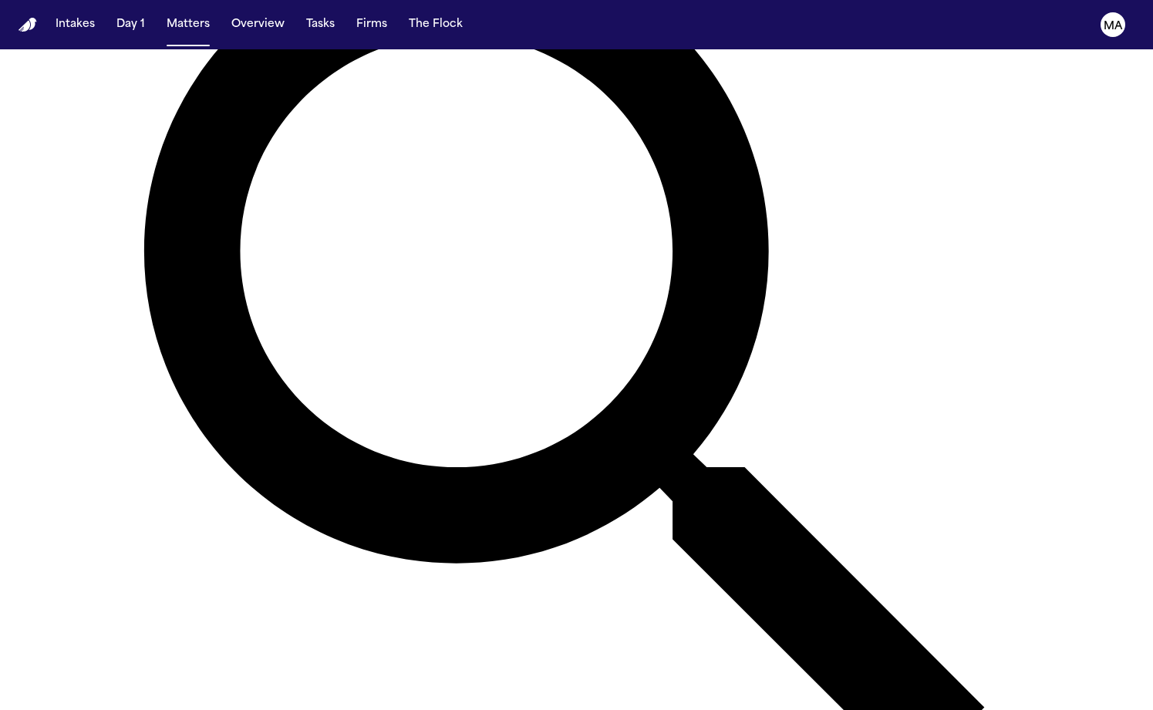
scroll to position [302, 0]
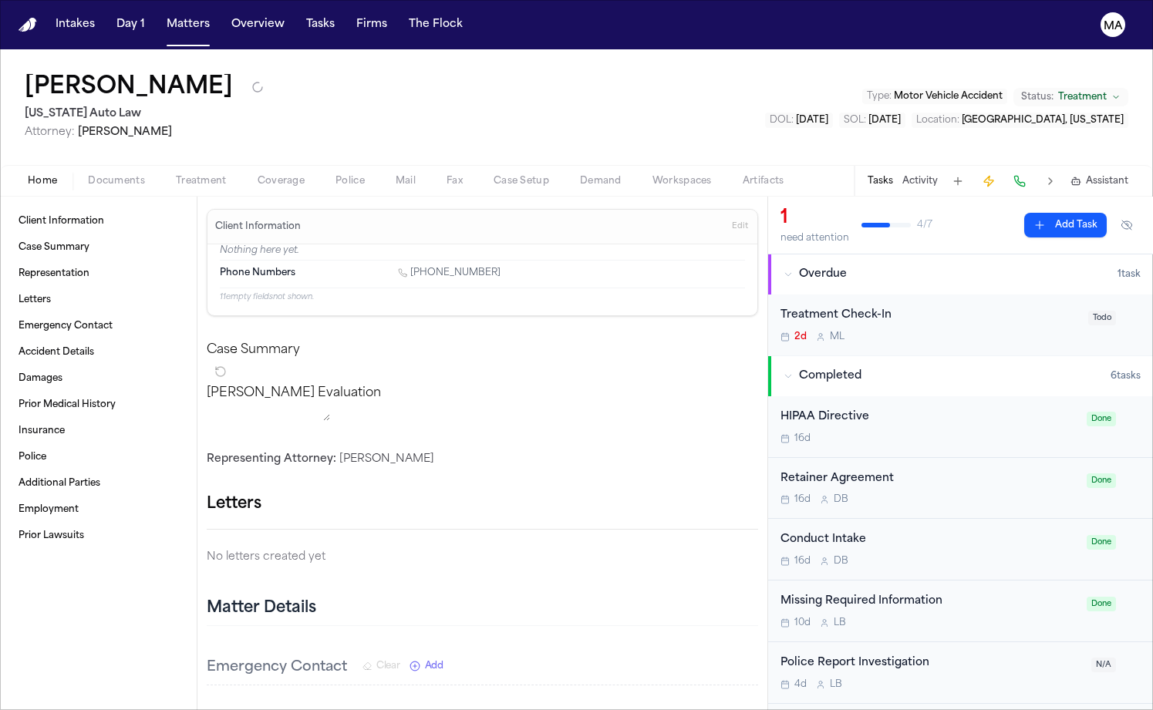
click at [99, 165] on div "Home Documents Treatment Coverage Police Mail Fax Case Setup Demand Workspaces …" at bounding box center [576, 180] width 1153 height 31
click at [85, 197] on div "Client Information Case Summary Representation Letters Emergency Contact Accide…" at bounding box center [98, 454] width 197 height 514
click at [89, 82] on div "Edith Goodwin Michigan Auto Law Attorney: Derek Brackon Type : Motor Vehicle Ac…" at bounding box center [576, 107] width 1153 height 116
click at [88, 175] on span "Documents" at bounding box center [116, 181] width 57 height 12
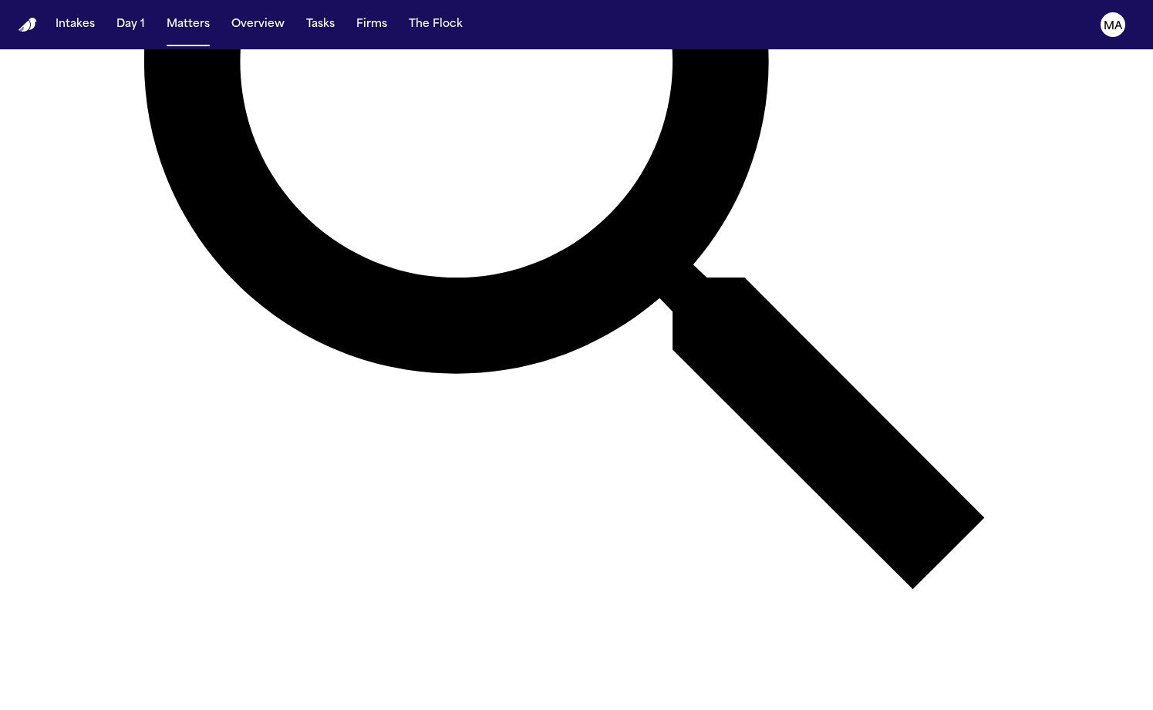
scroll to position [483, 0]
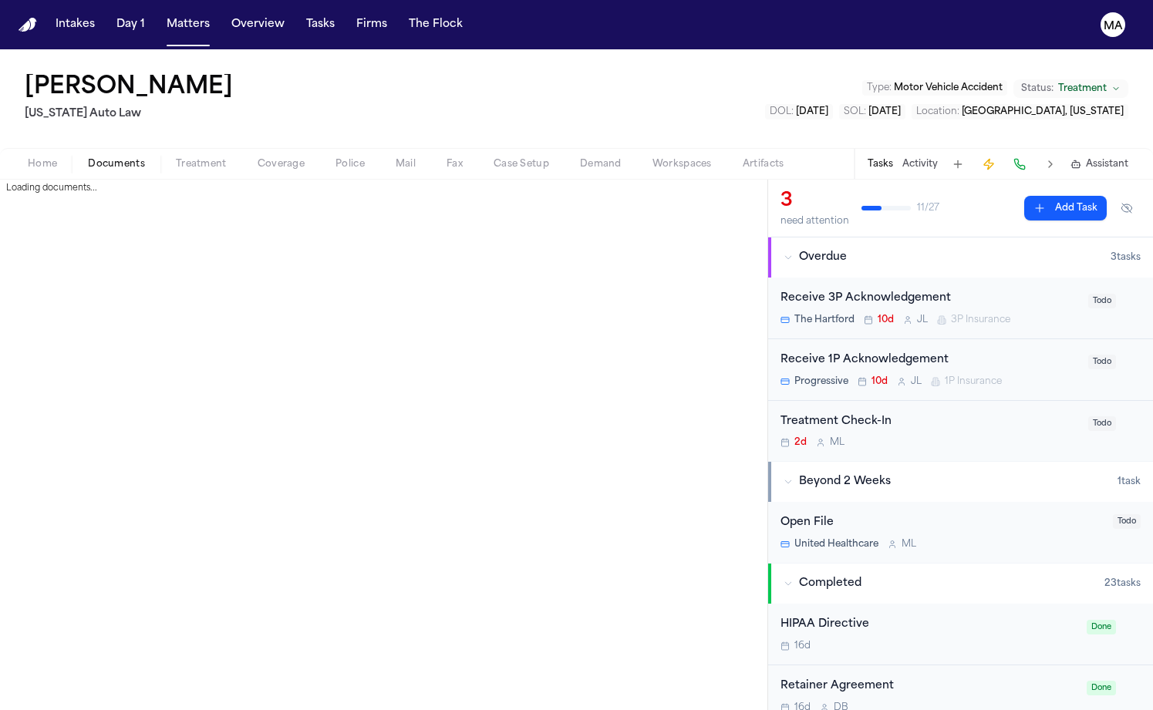
click at [88, 158] on span "Documents" at bounding box center [116, 164] width 57 height 12
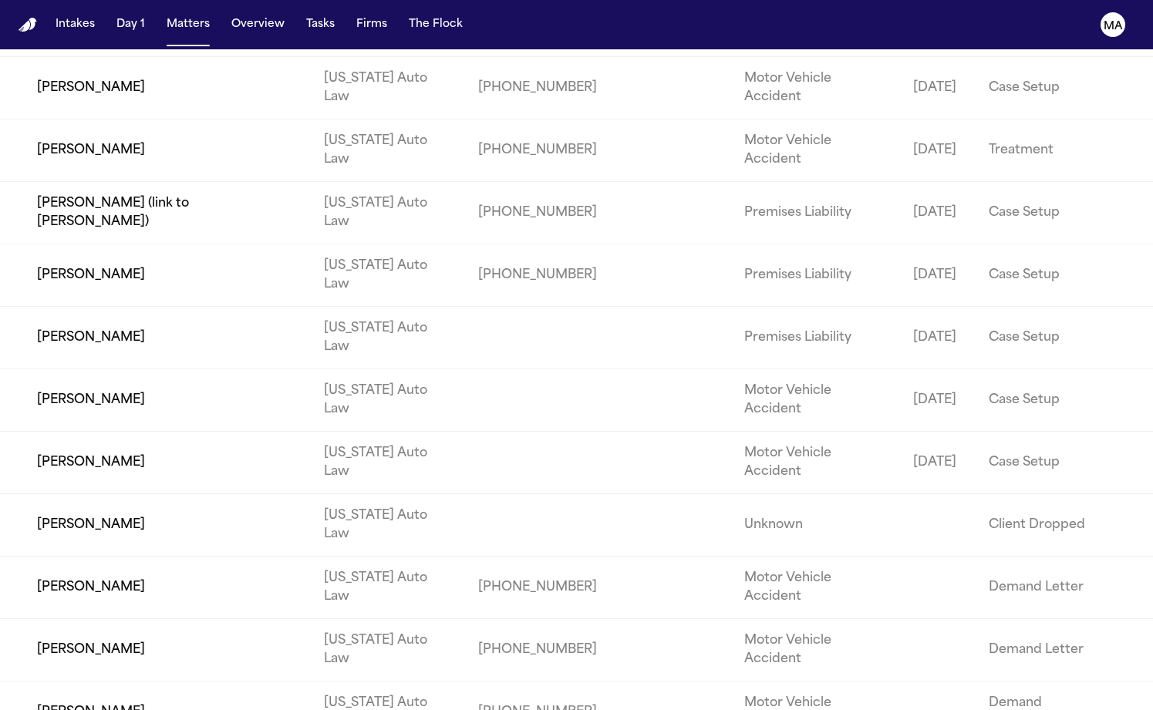
scroll to position [2499, 0]
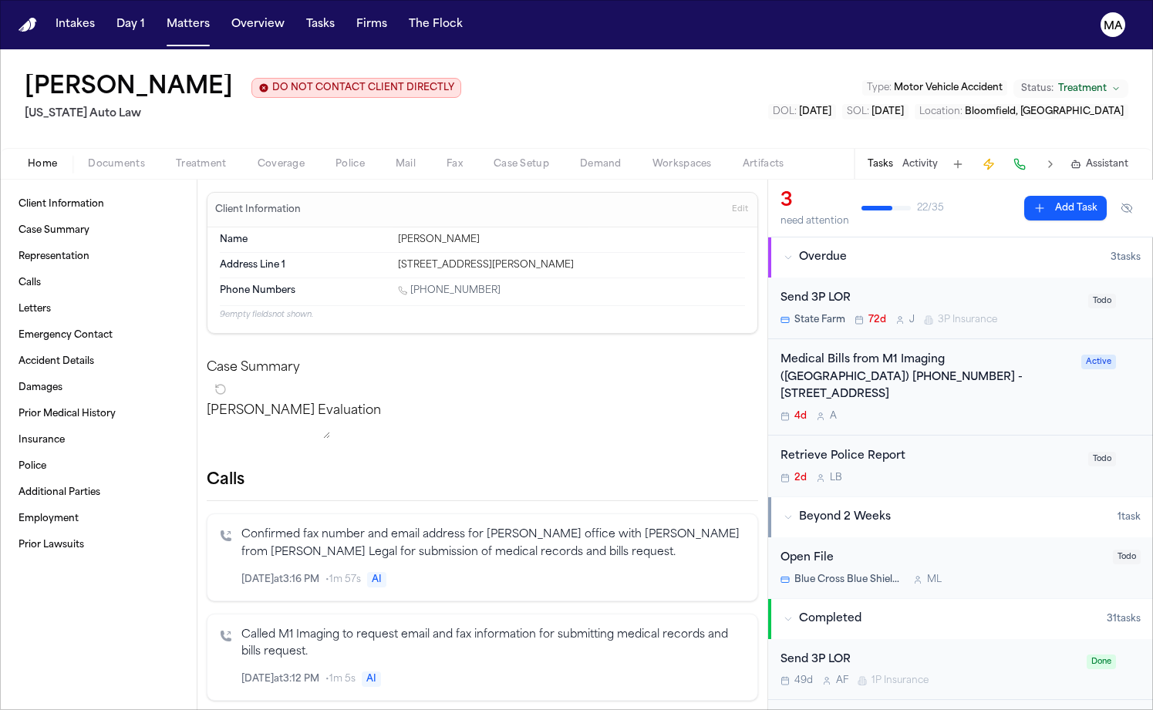
click at [88, 158] on span "Documents" at bounding box center [116, 164] width 57 height 12
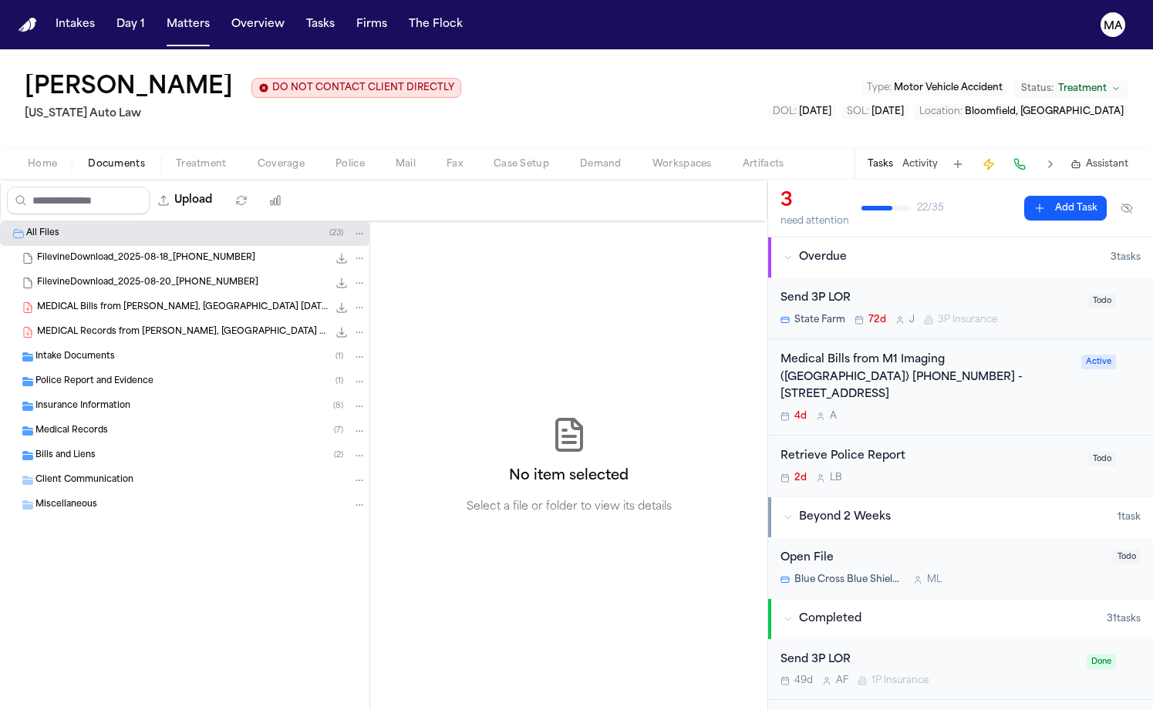
click at [115, 424] on div "Medical Records ( 7 )" at bounding box center [200, 431] width 331 height 14
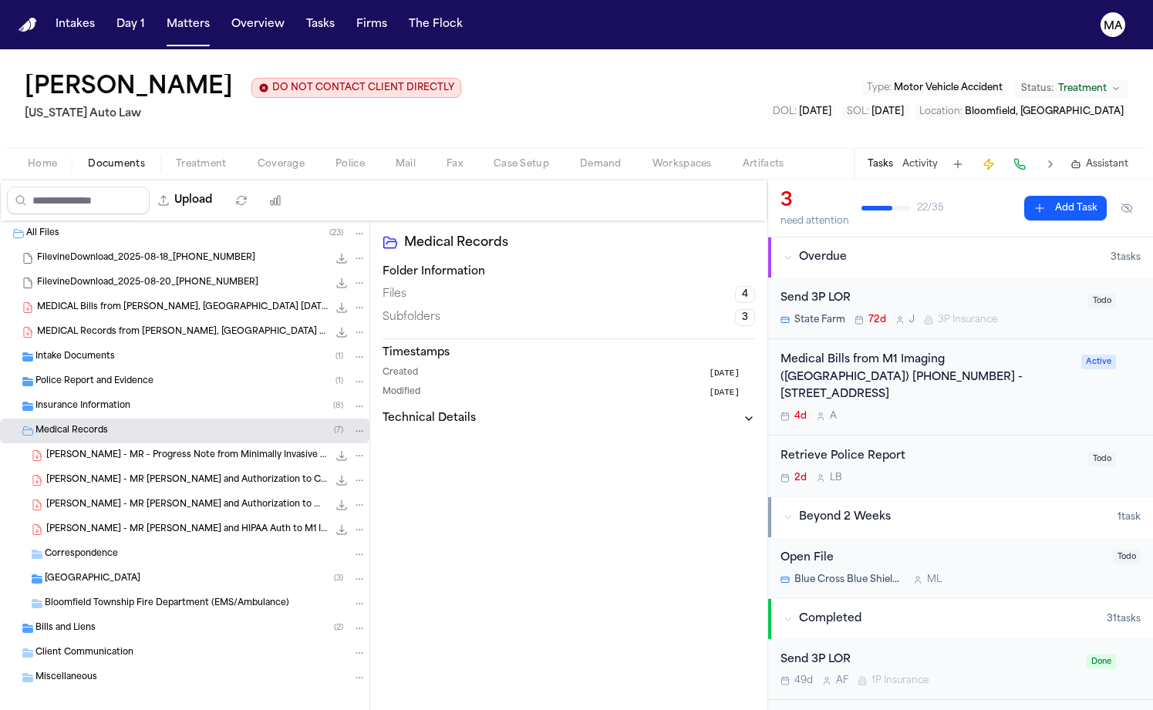
click at [118, 499] on span "A. Coleman - MR Request and Authorization to Minimally Invasive Pain Specialist…" at bounding box center [186, 505] width 281 height 13
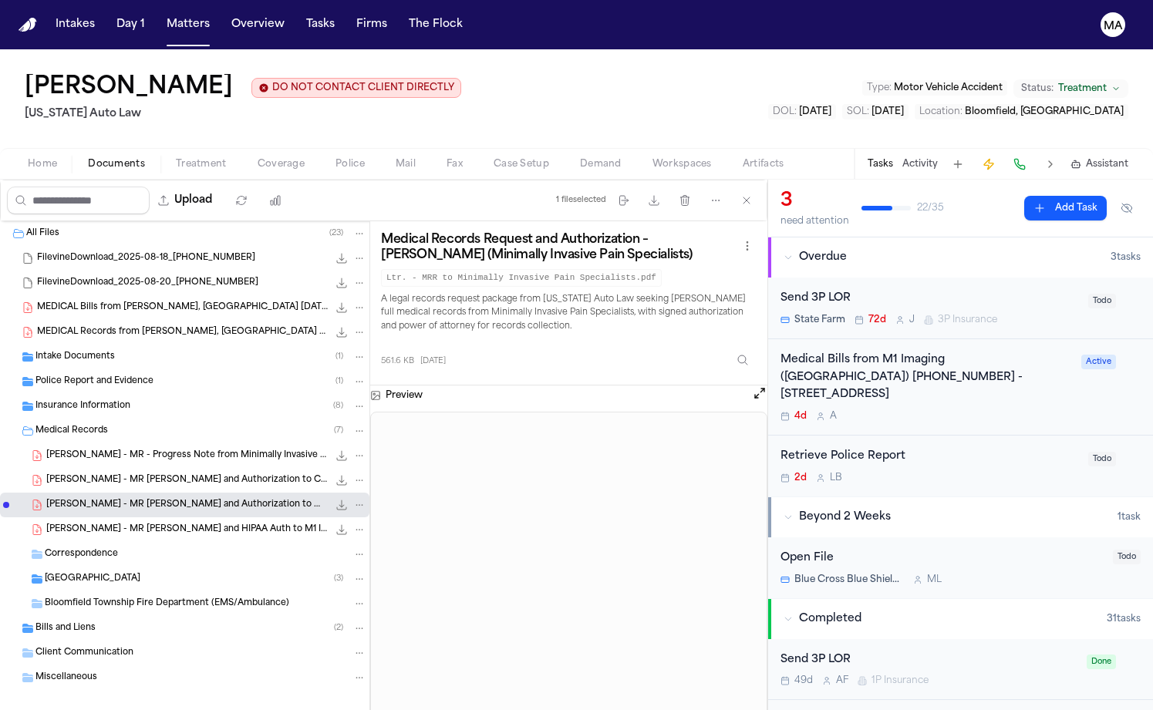
click at [100, 450] on span "A. Coleman - MR - Progress Note from Minimally Invasive Pain Specialists - 6.25…" at bounding box center [186, 456] width 281 height 13
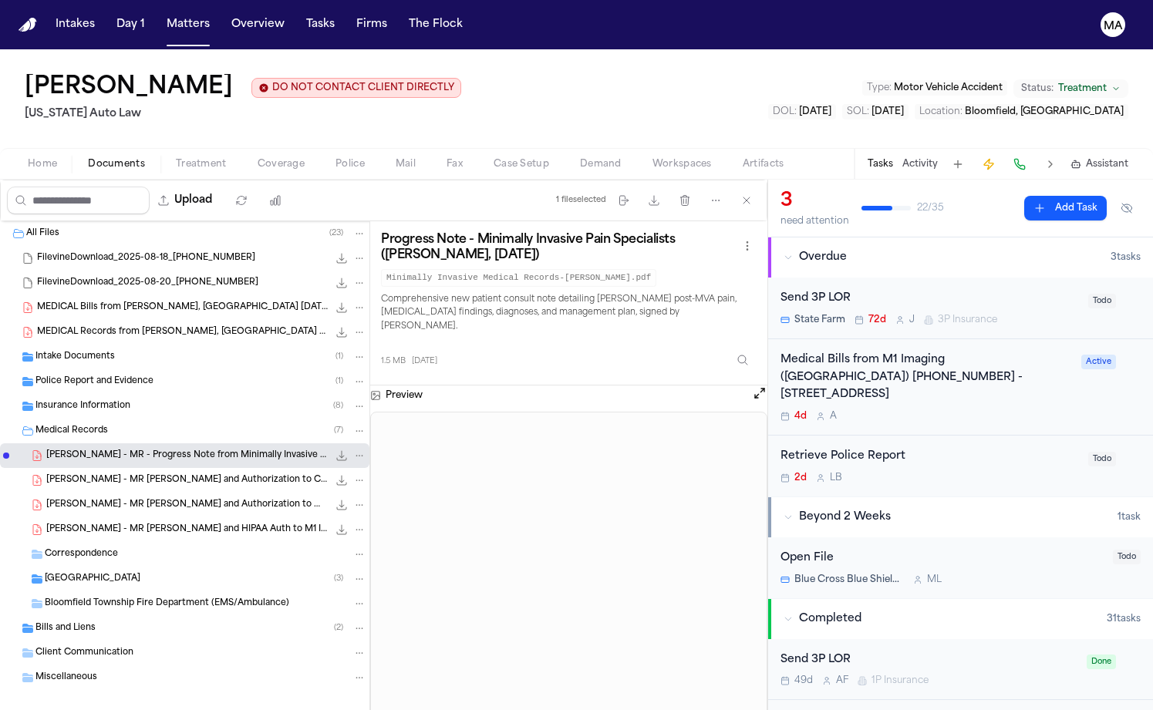
click at [93, 573] on span "Trinity Health Oakland Hospital" at bounding box center [93, 579] width 96 height 13
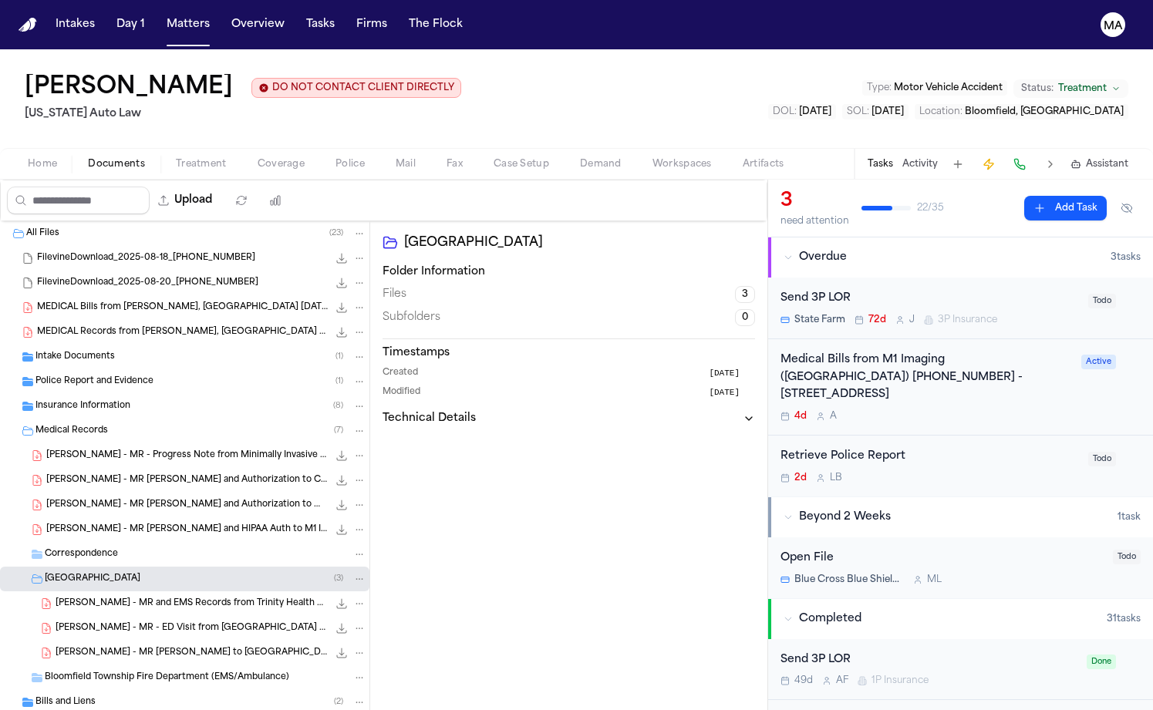
click at [111, 598] on span "A. Coleman - MR and EMS Records from Trinity Health Oakland and Bloomfield Twp …" at bounding box center [192, 604] width 272 height 13
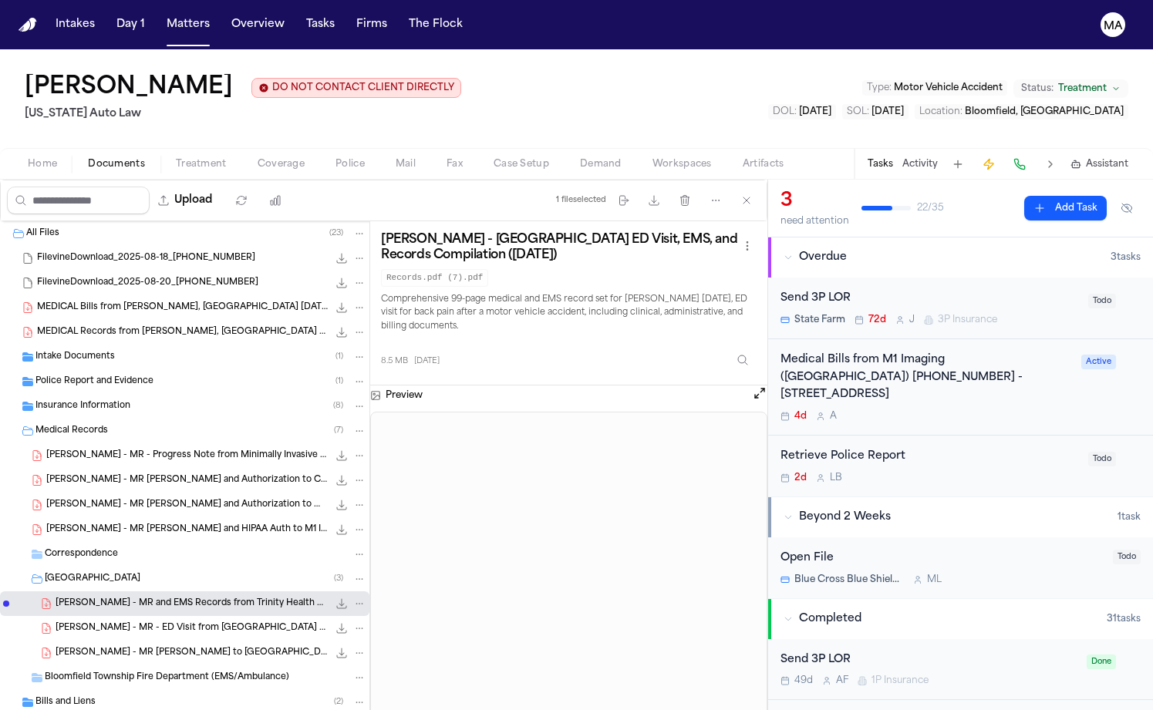
click at [56, 351] on span "Intake Documents" at bounding box center [74, 357] width 79 height 13
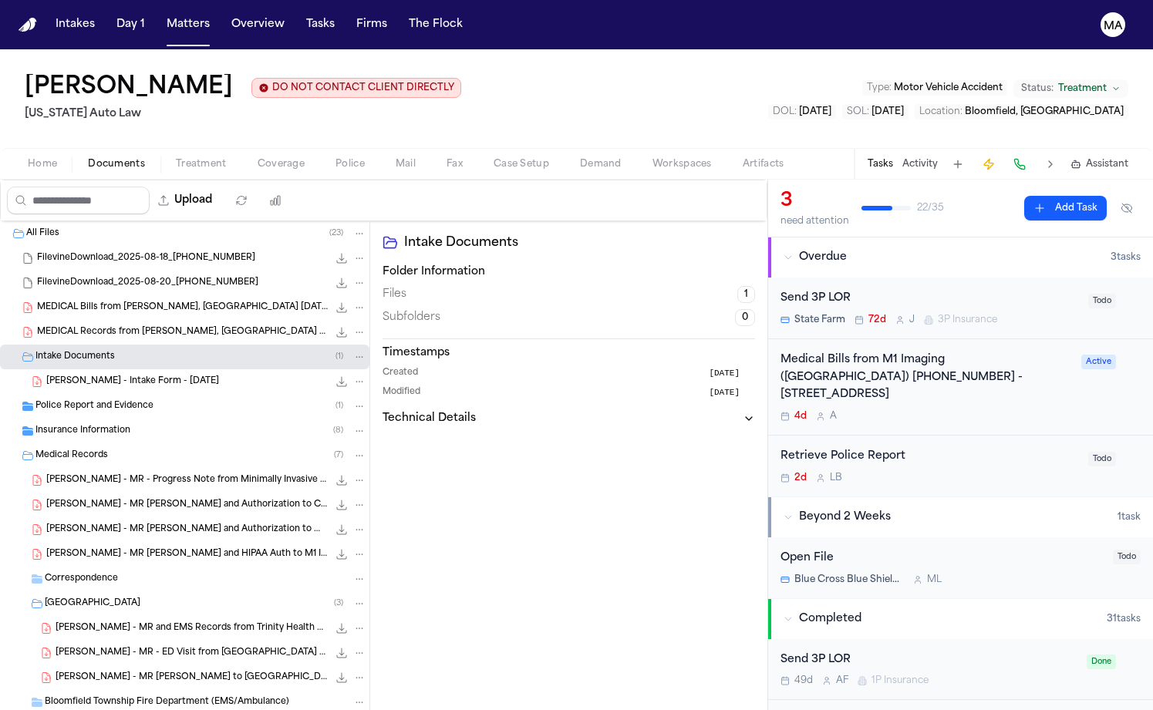
click at [67, 394] on div "Police Report and Evidence ( 1 )" at bounding box center [184, 406] width 369 height 25
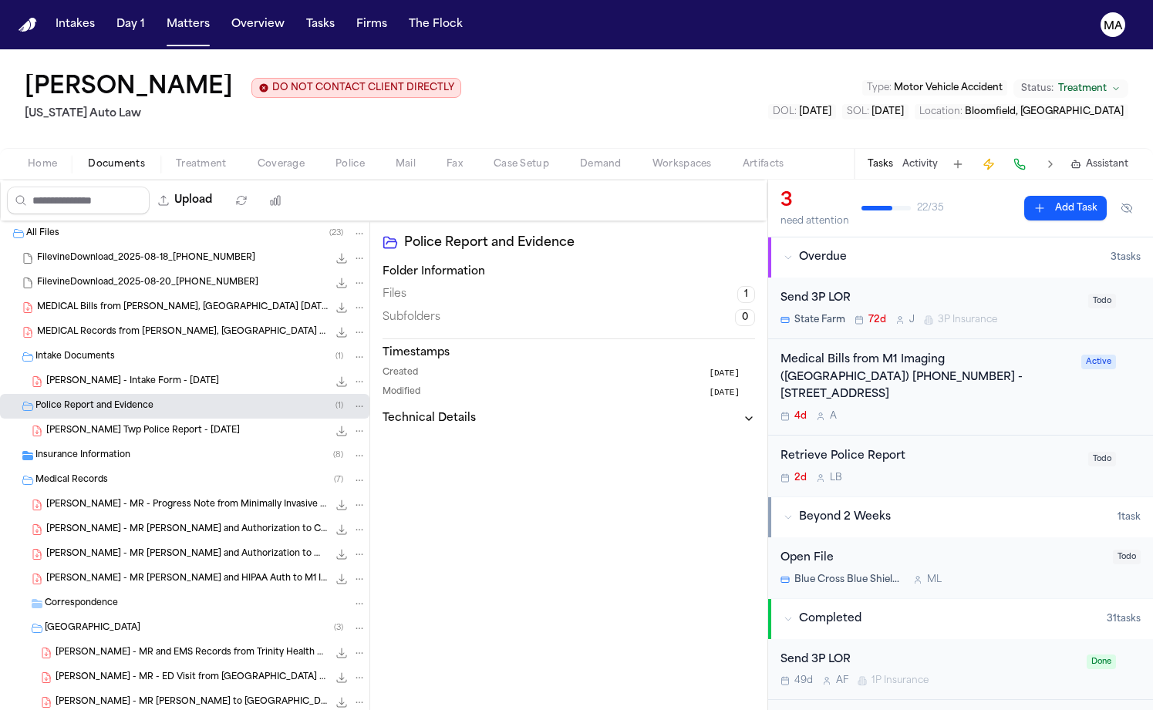
click at [62, 450] on span "Insurance Information" at bounding box center [82, 456] width 95 height 13
